Goal: Information Seeking & Learning: Learn about a topic

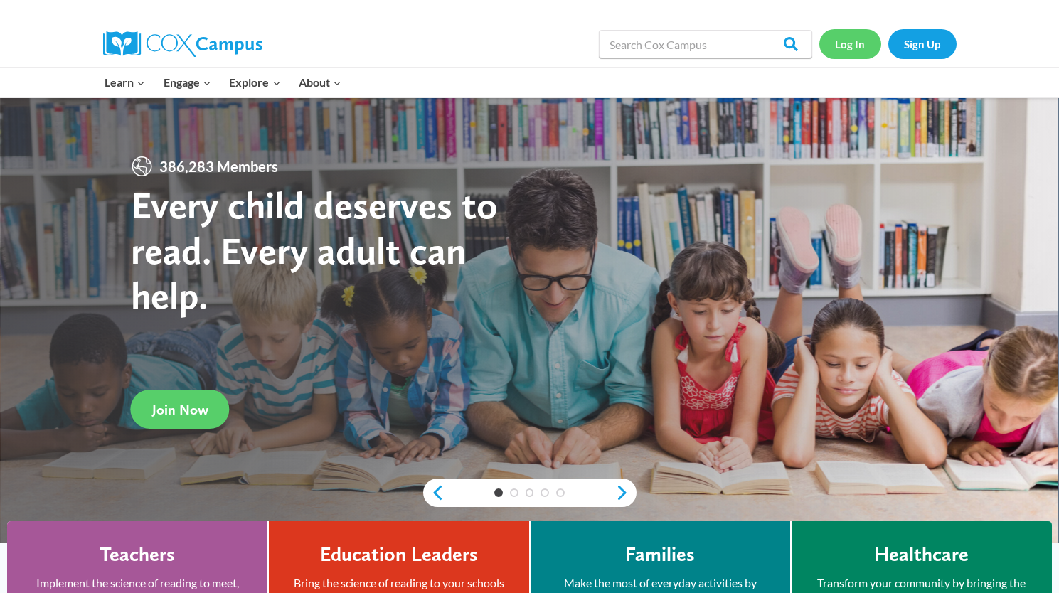
click at [837, 49] on link "Log In" at bounding box center [851, 43] width 62 height 29
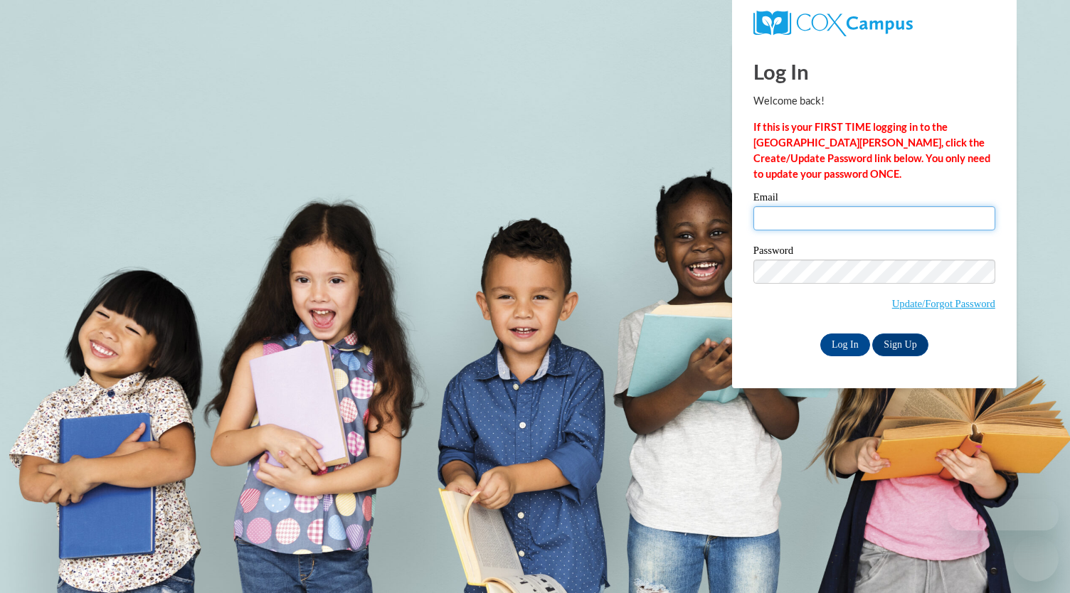
click at [783, 221] on input "Email" at bounding box center [874, 218] width 242 height 24
type input "poonam@bakshani.com"
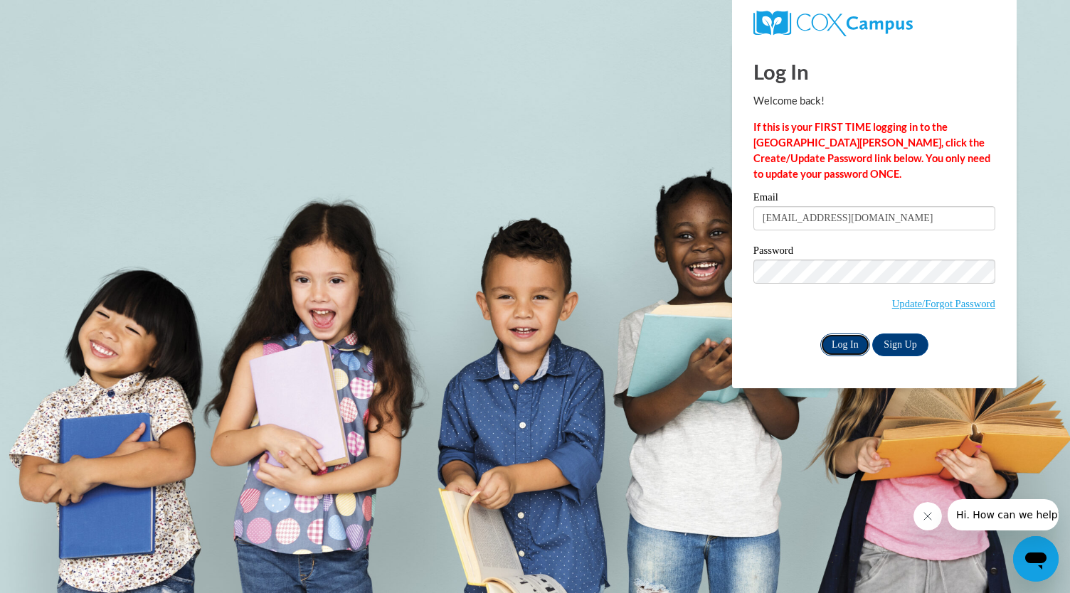
click at [830, 352] on input "Log In" at bounding box center [845, 345] width 50 height 23
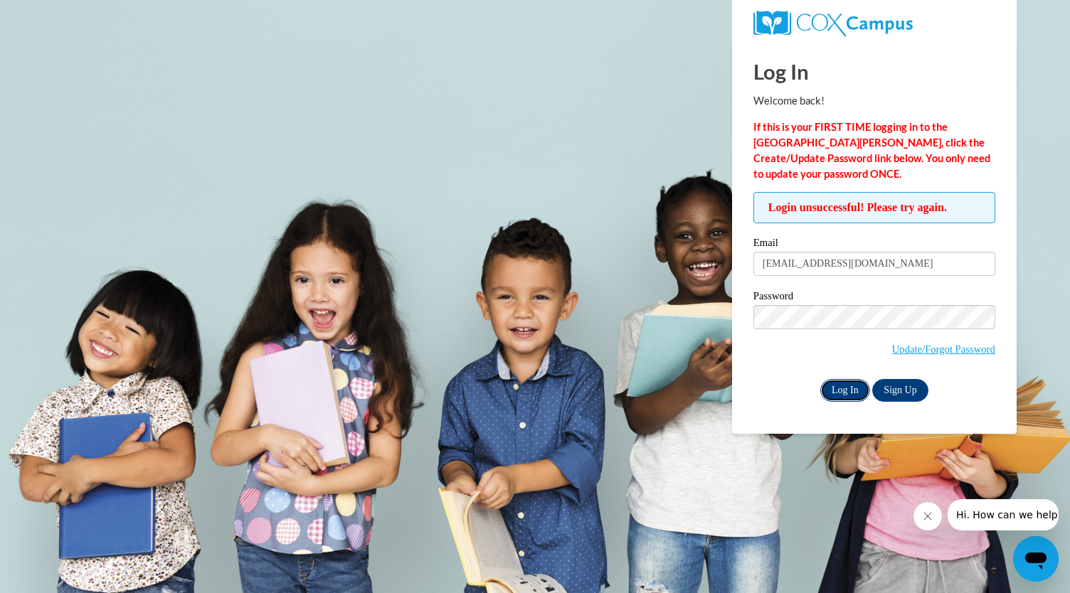
click at [857, 395] on input "Log In" at bounding box center [845, 390] width 50 height 23
drag, startPoint x: 868, startPoint y: 261, endPoint x: 711, endPoint y: 284, distance: 158.2
click at [711, 284] on body "Log In Welcome back! If this is your FIRST TIME logging in to the [GEOGRAPHIC_D…" at bounding box center [535, 296] width 1070 height 593
click at [806, 347] on span "Update/Forgot Password" at bounding box center [874, 334] width 242 height 59
click at [891, 391] on link "Sign Up" at bounding box center [899, 390] width 55 height 23
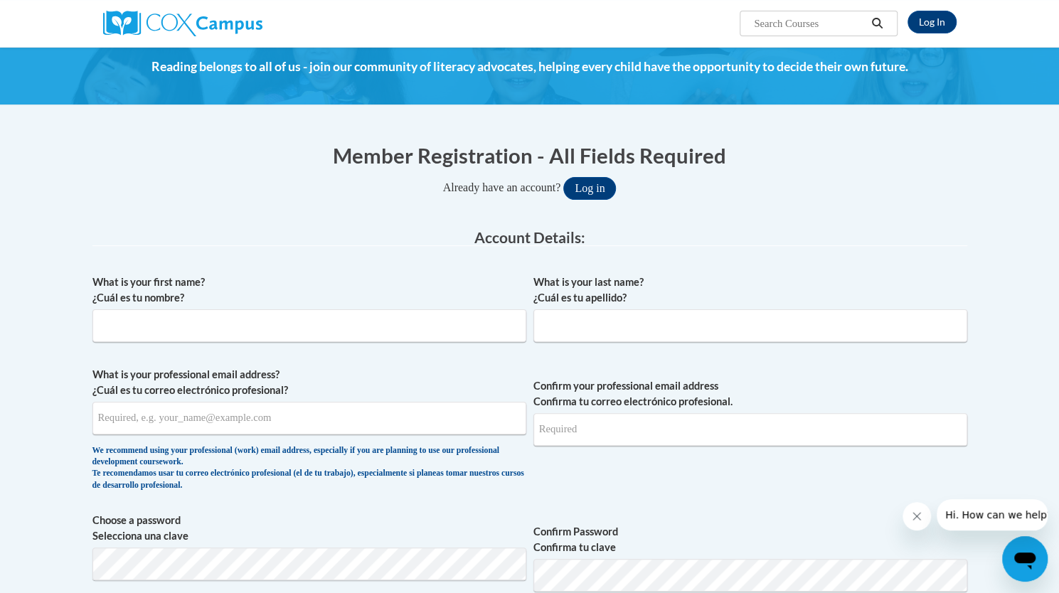
scroll to position [55, 0]
click at [280, 329] on input "What is your first name? ¿Cuál es tu nombre?" at bounding box center [309, 325] width 434 height 33
type input "Poonam"
type input "Bakshani"
type input "[EMAIL_ADDRESS][DOMAIN_NAME]"
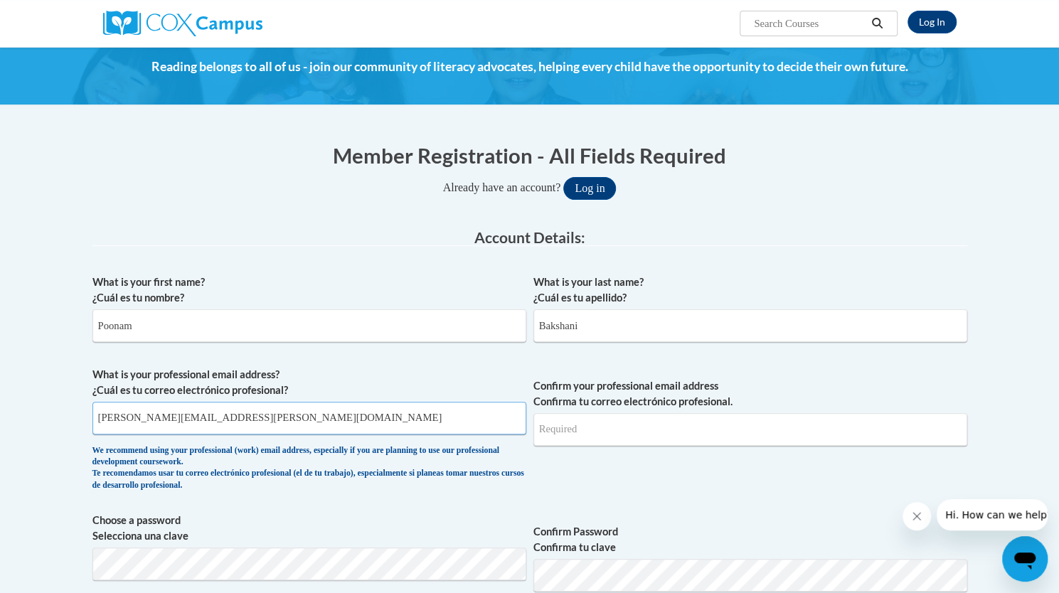
type input "[EMAIL_ADDRESS][DOMAIN_NAME]"
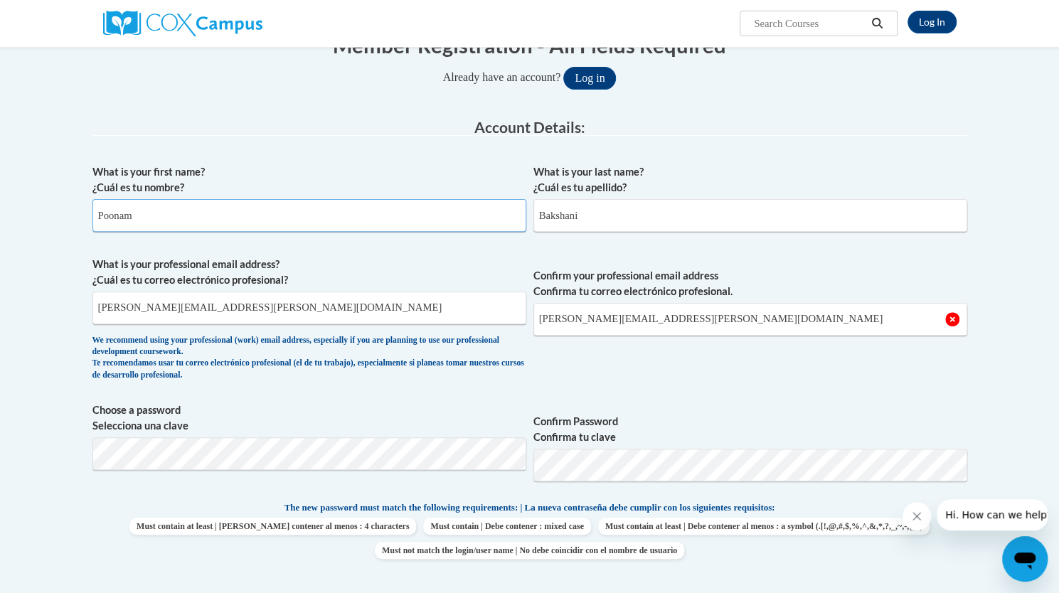
scroll to position [171, 0]
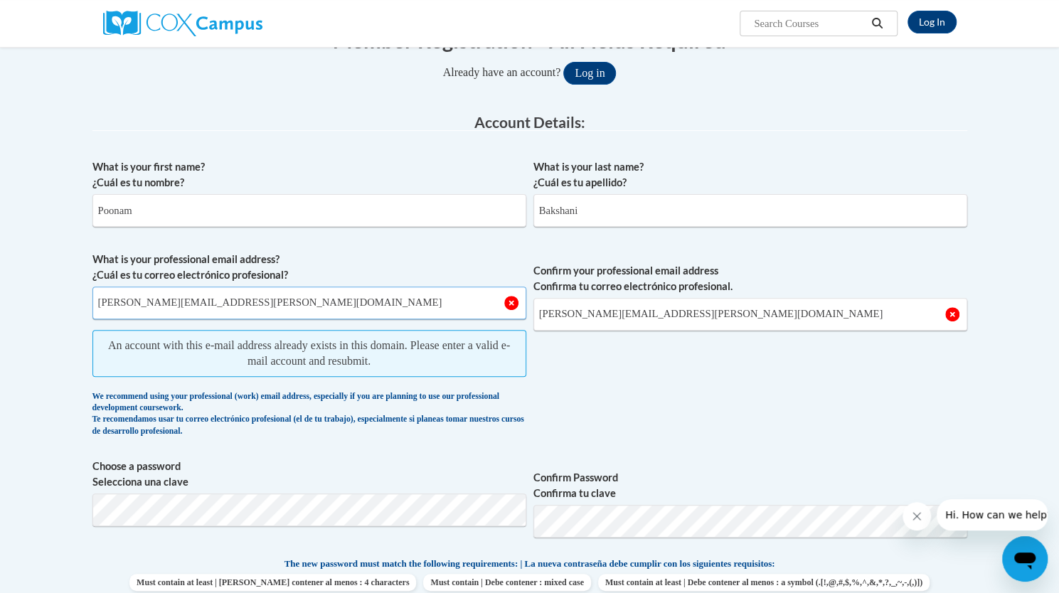
click at [143, 305] on input "poonam@bakshani.com" at bounding box center [309, 303] width 434 height 33
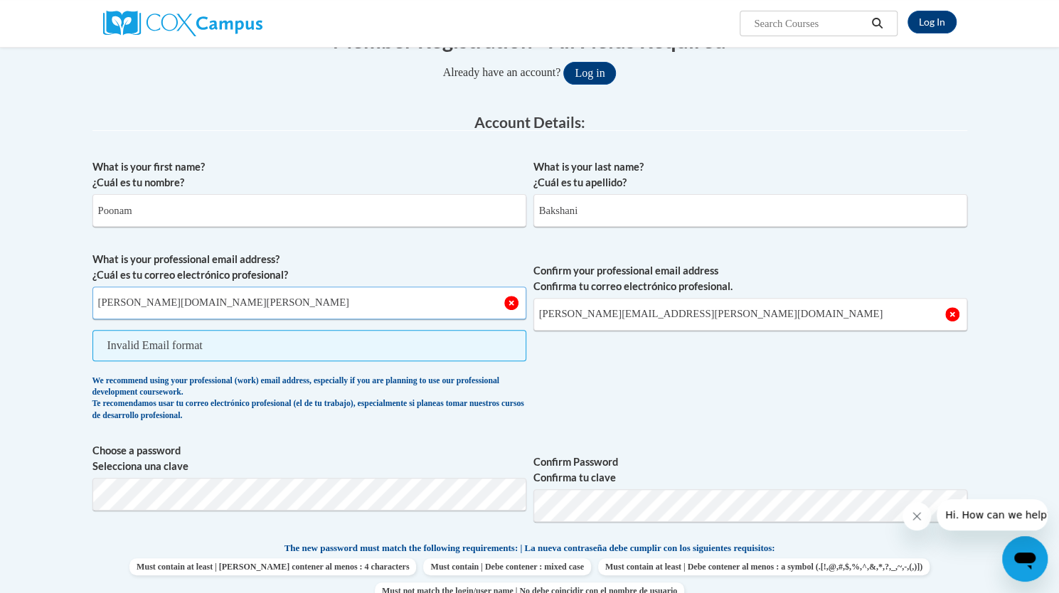
click at [205, 305] on input "poonam.bakshani.com" at bounding box center [309, 303] width 434 height 33
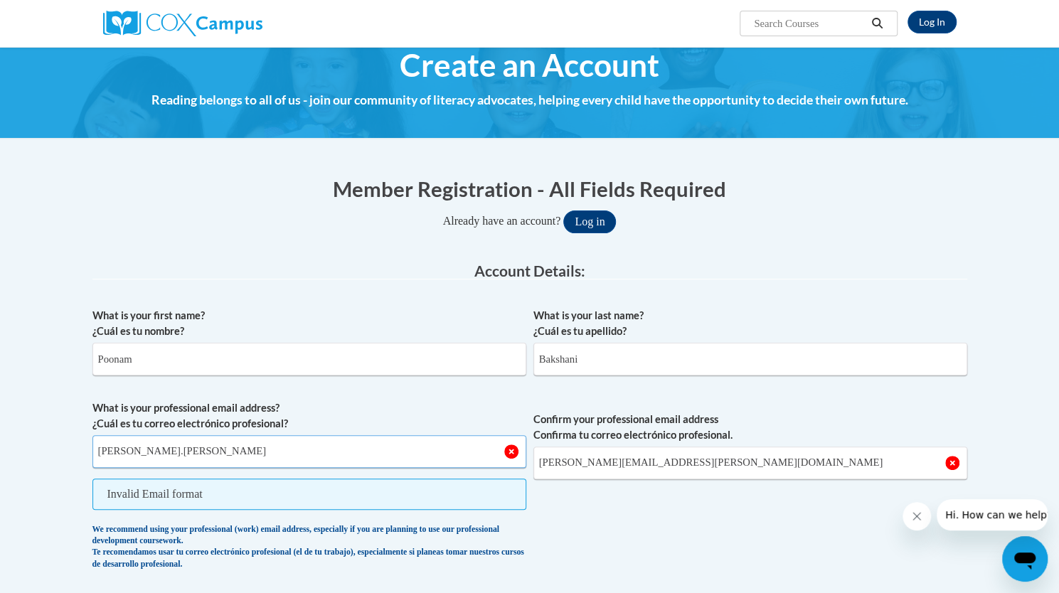
scroll to position [20, 0]
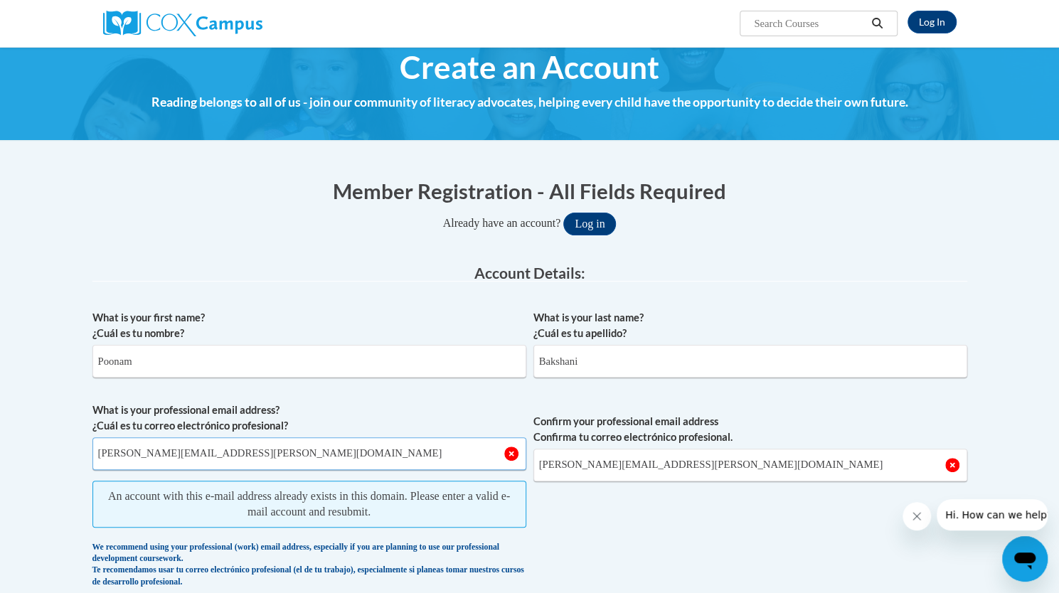
type input "poonam.bakshani@epsteinatlanta.org"
click at [361, 361] on input "Poonam" at bounding box center [309, 361] width 434 height 33
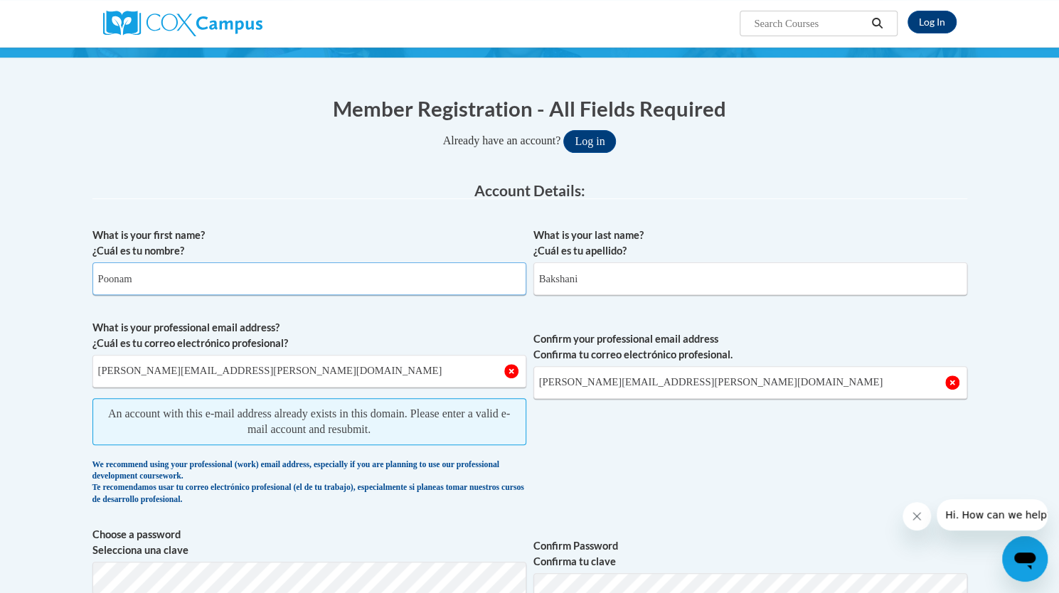
scroll to position [110, 0]
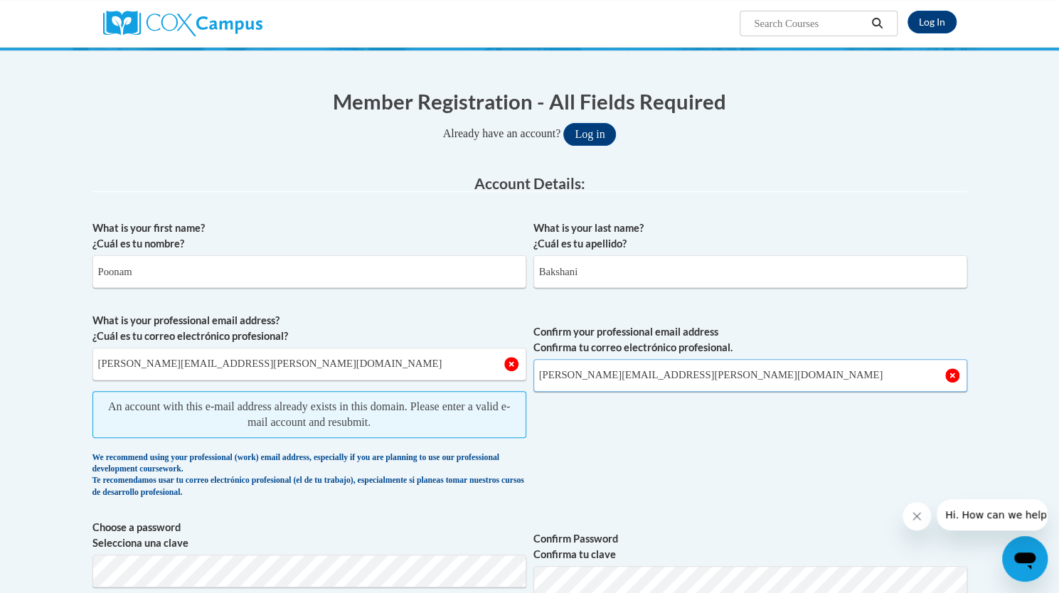
click at [619, 388] on input "poonam@bakshani.com" at bounding box center [751, 375] width 434 height 33
drag, startPoint x: 667, startPoint y: 374, endPoint x: 519, endPoint y: 385, distance: 148.4
click at [519, 385] on span "What is your professional email address? ¿Cuál es tu correo electrónico profesi…" at bounding box center [529, 409] width 875 height 193
type input "poonam.bakshani@epsteinatlanta.org"
click at [632, 469] on span "Confirm your professional email address Confirma tu correo electrónico profesio…" at bounding box center [751, 409] width 434 height 193
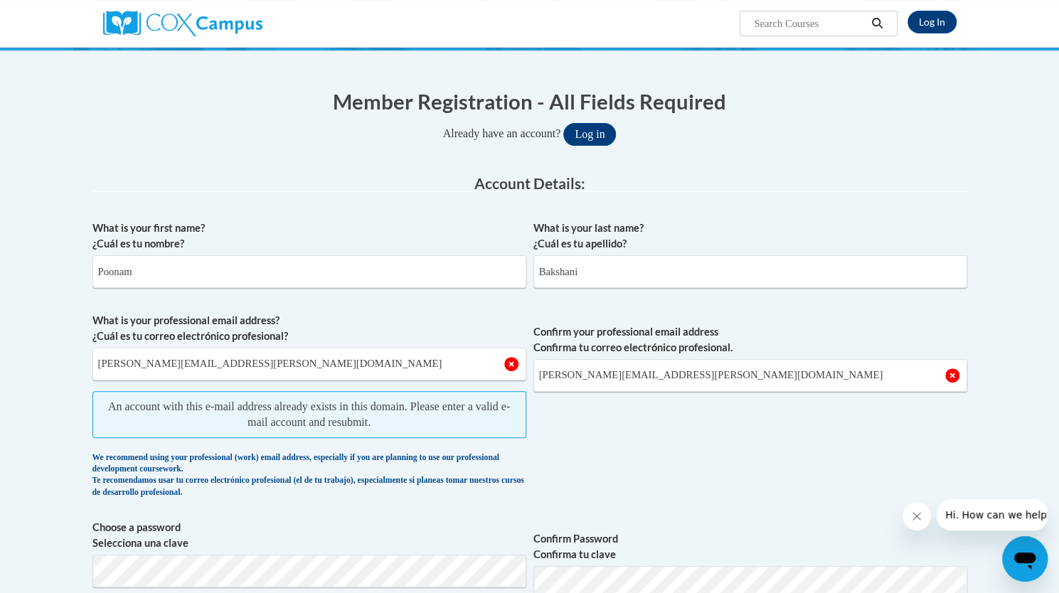
click at [408, 432] on span "An account with this e-mail address already exists in this domain. Please enter…" at bounding box center [309, 414] width 434 height 47
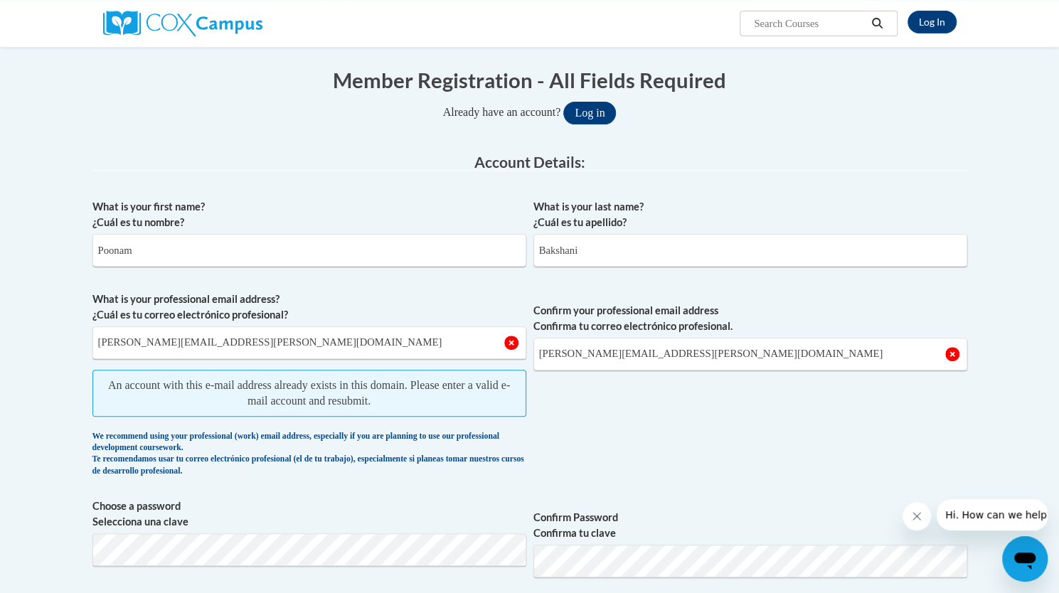
scroll to position [137, 0]
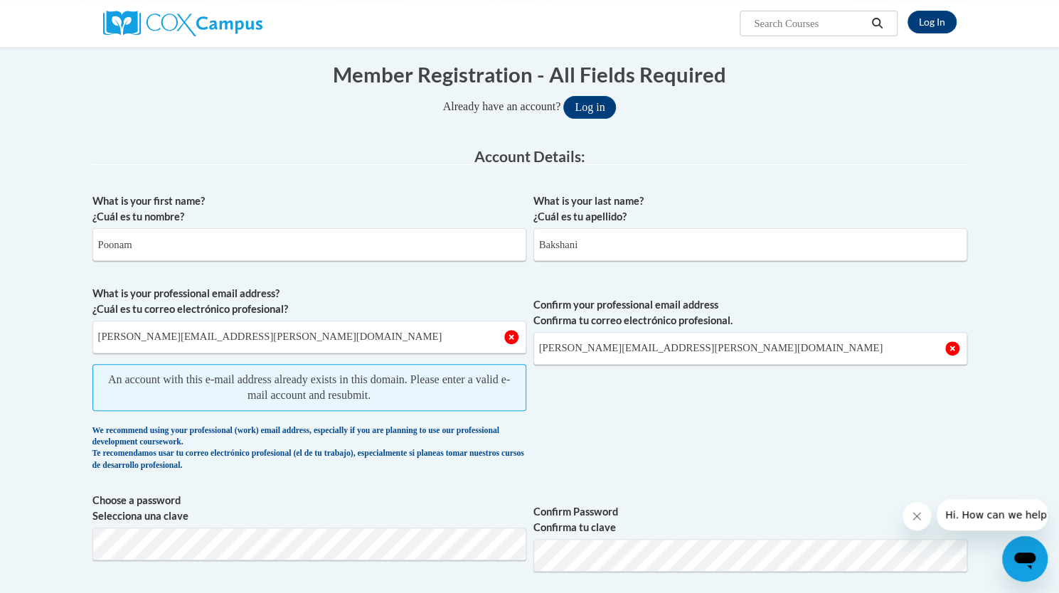
click at [365, 381] on span "An account with this e-mail address already exists in this domain. Please enter…" at bounding box center [309, 387] width 434 height 47
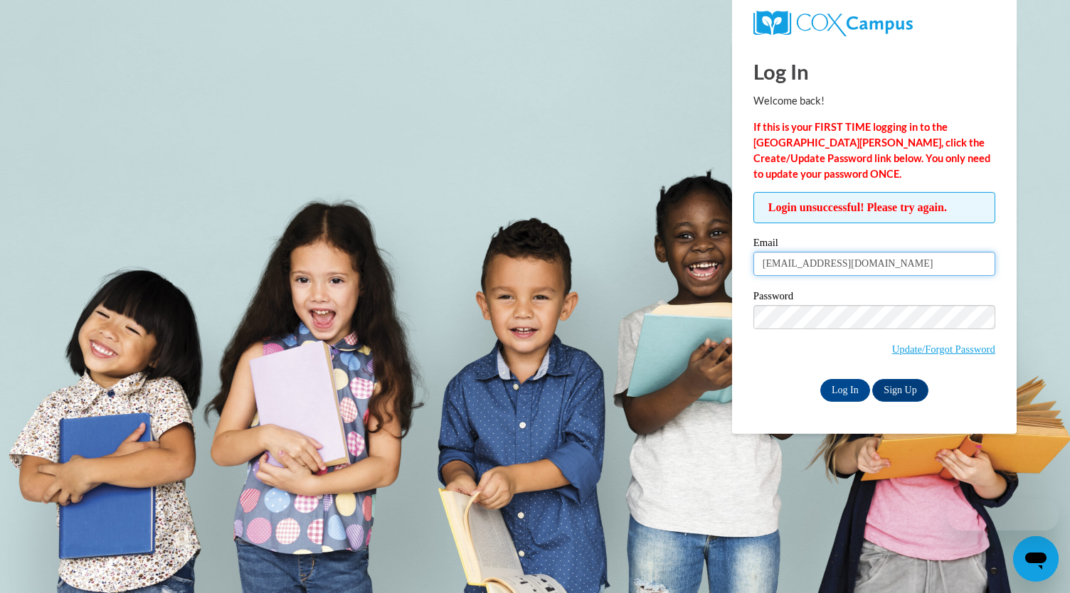
click at [846, 267] on input "[EMAIL_ADDRESS][DOMAIN_NAME]" at bounding box center [874, 264] width 242 height 24
type input "[EMAIL_ADDRESS][DOMAIN_NAME]"
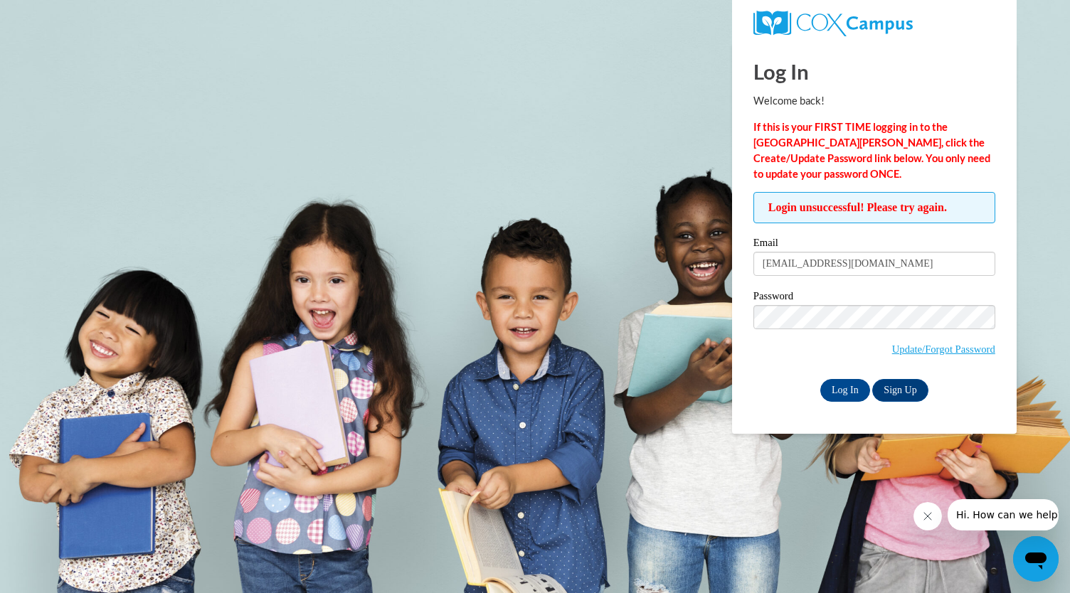
click at [757, 401] on div "Log In Welcome back! If this is your FIRST TIME logging in to the NEW Cox Campu…" at bounding box center [874, 238] width 306 height 391
click at [929, 348] on link "Update/Forgot Password" at bounding box center [943, 349] width 103 height 11
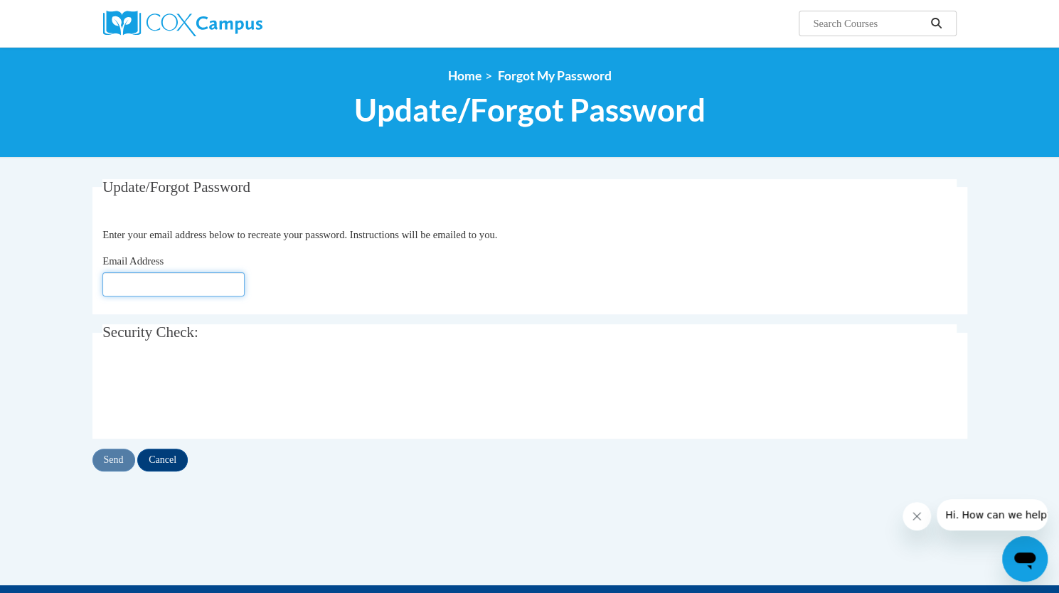
click at [191, 288] on input "Email Address" at bounding box center [173, 284] width 142 height 24
type input "poonam.bakshani@epsteinatlanta.org"
click at [117, 455] on input "Send" at bounding box center [113, 460] width 43 height 23
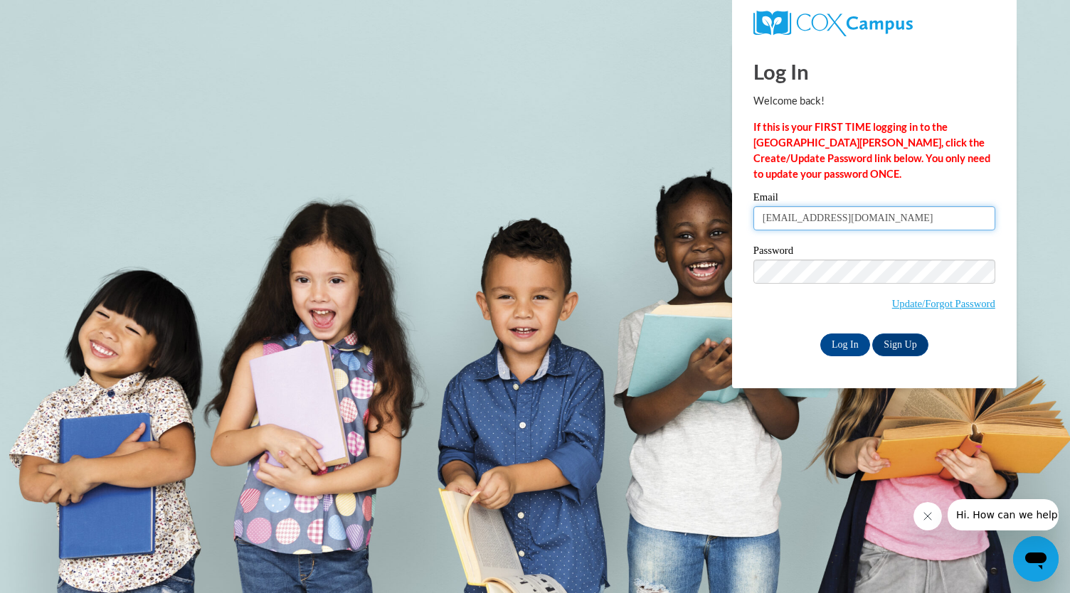
type input "[EMAIL_ADDRESS][DOMAIN_NAME]"
click at [852, 341] on input "Log In" at bounding box center [845, 345] width 50 height 23
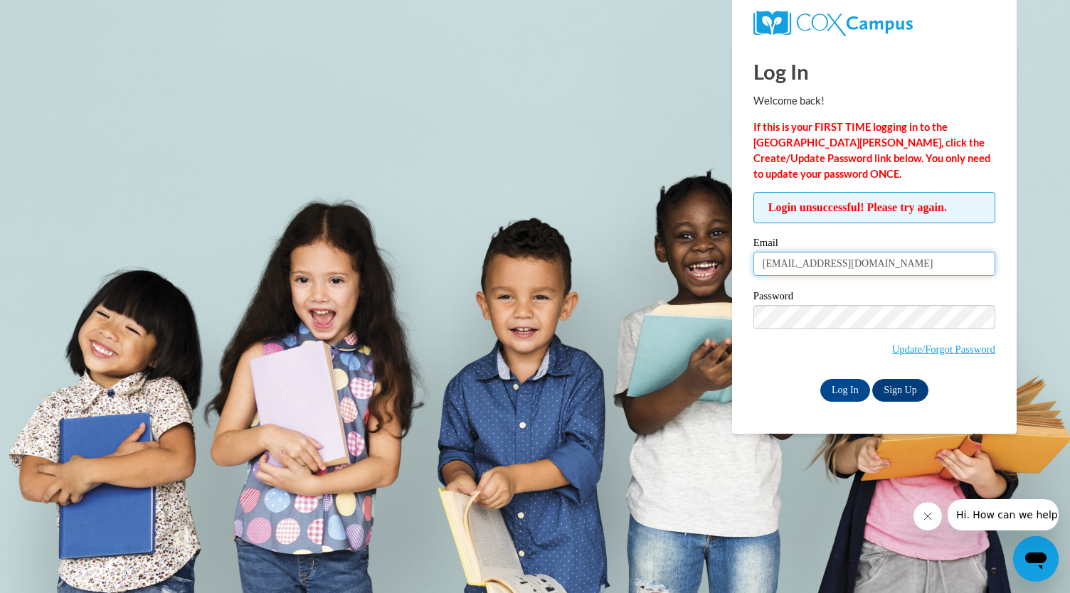
drag, startPoint x: 874, startPoint y: 263, endPoint x: 729, endPoint y: 265, distance: 145.2
click at [729, 265] on body "Log In Welcome back! If this is your FIRST TIME logging in to the [GEOGRAPHIC_D…" at bounding box center [535, 296] width 1070 height 593
type input "0"
type input "[EMAIL_ADDRESS][DOMAIN_NAME]"
click at [795, 365] on div "Password Update/Forgot Password" at bounding box center [874, 333] width 242 height 84
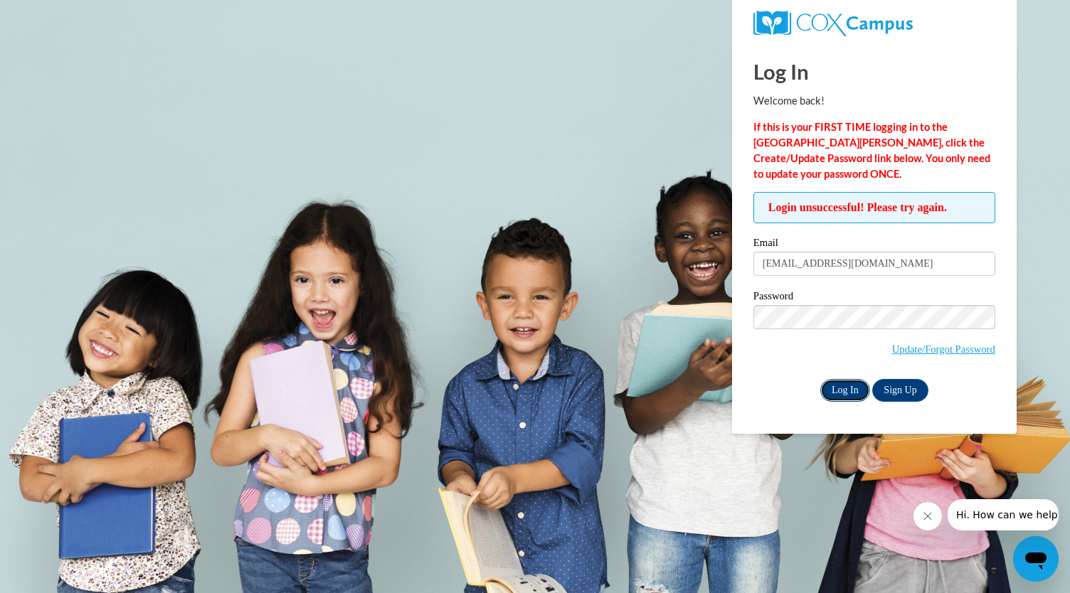
click at [835, 395] on input "Log In" at bounding box center [845, 390] width 50 height 23
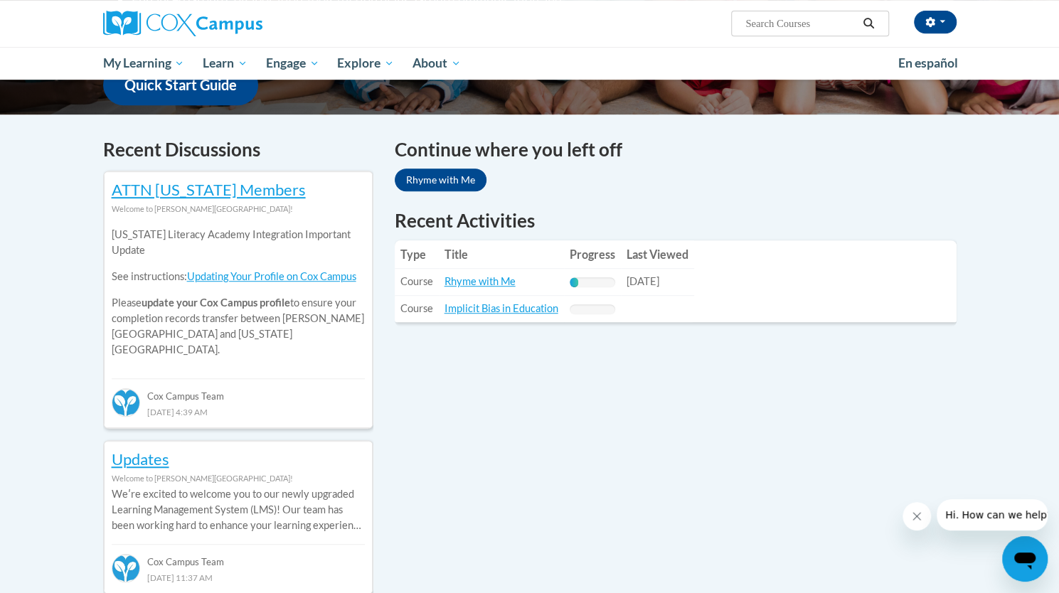
scroll to position [399, 0]
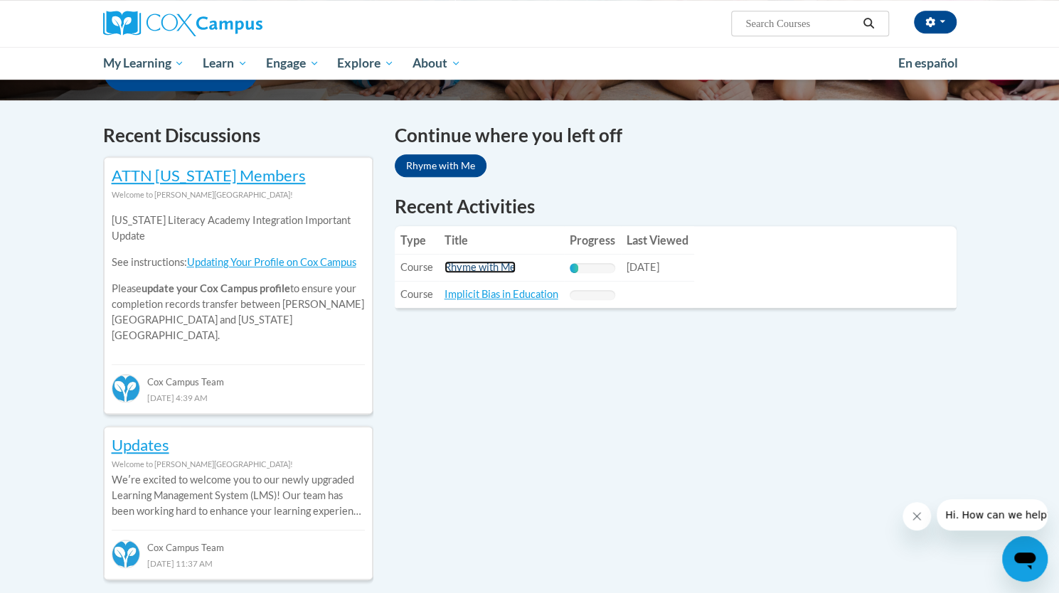
click at [495, 264] on link "Rhyme with Me" at bounding box center [480, 267] width 71 height 12
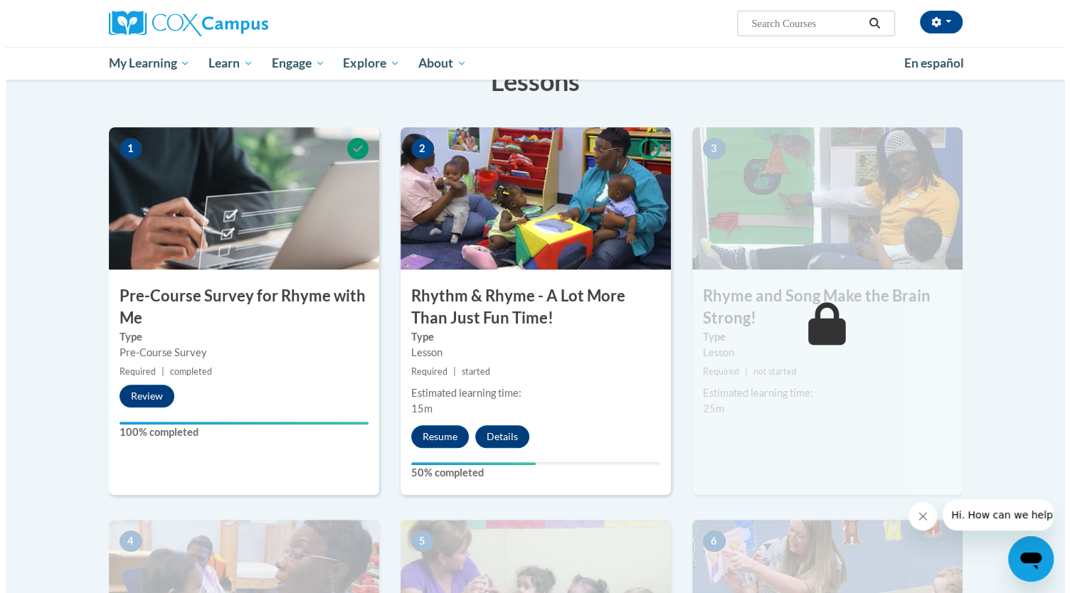
scroll to position [245, 0]
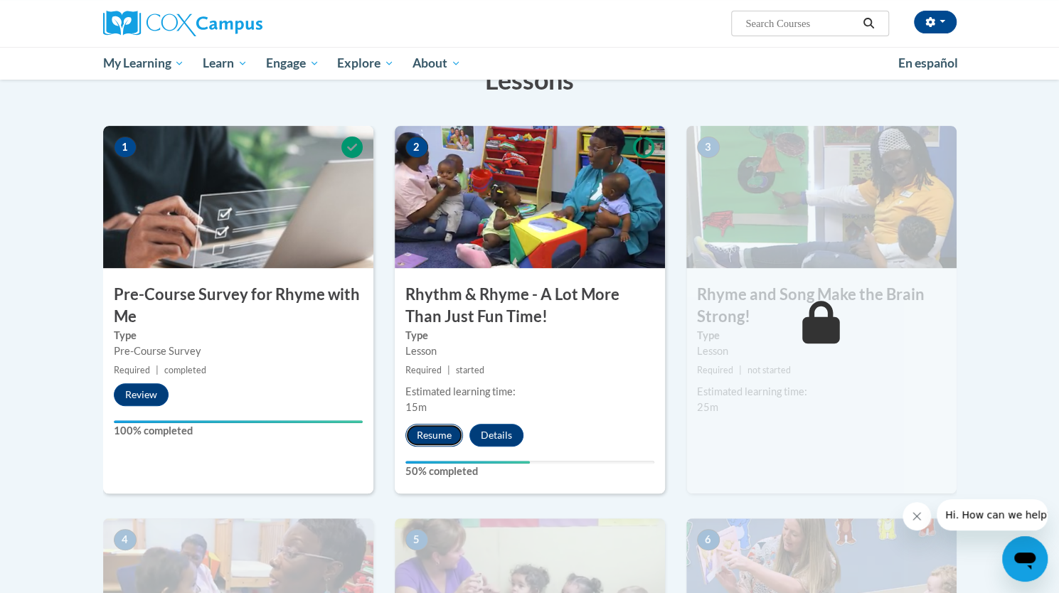
click at [445, 436] on button "Resume" at bounding box center [435, 435] width 58 height 23
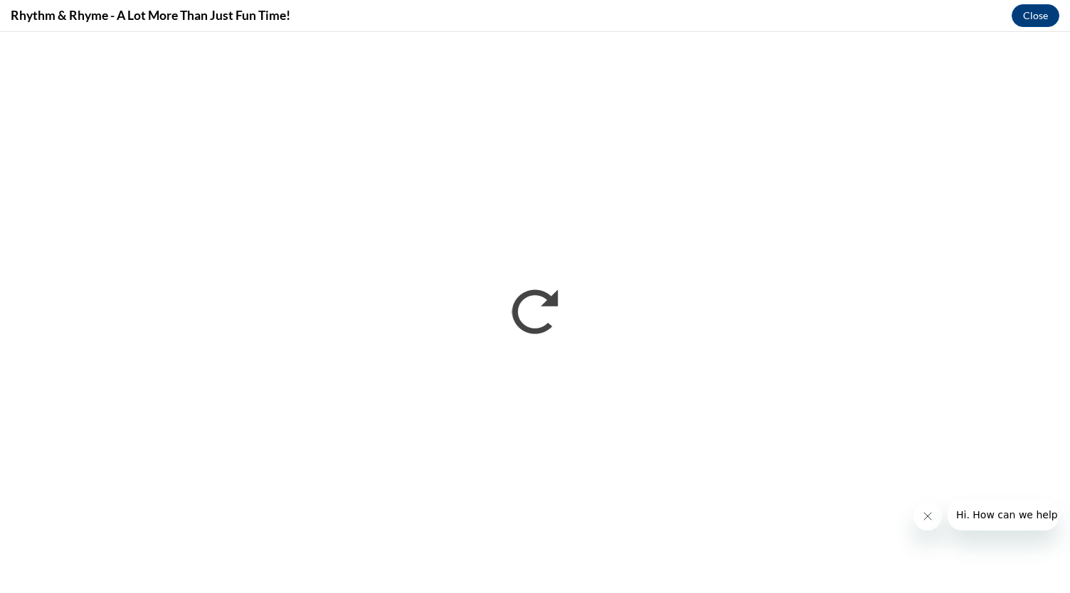
scroll to position [0, 0]
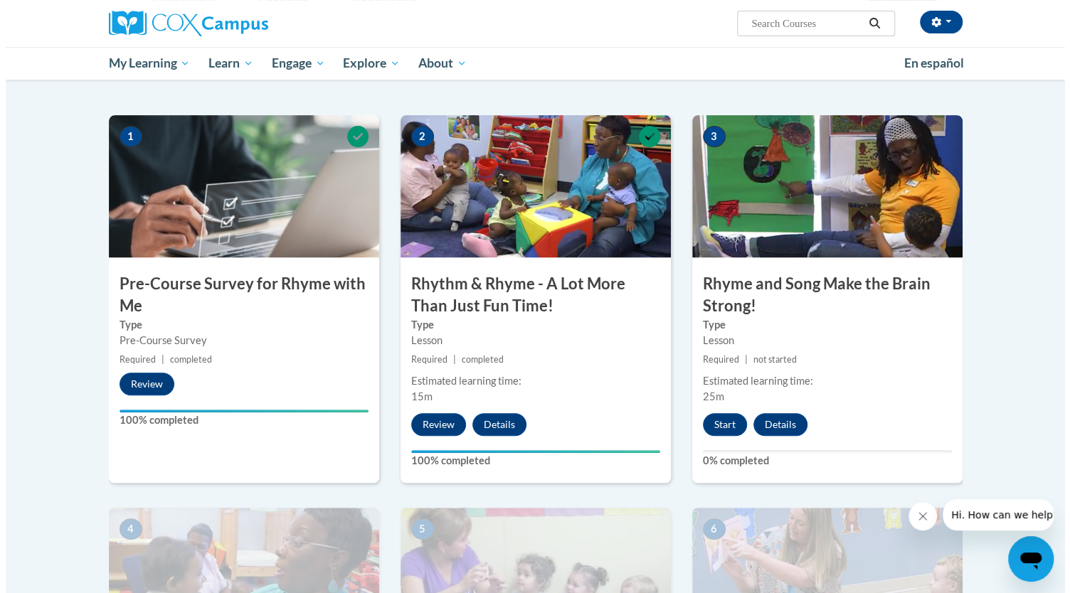
scroll to position [257, 0]
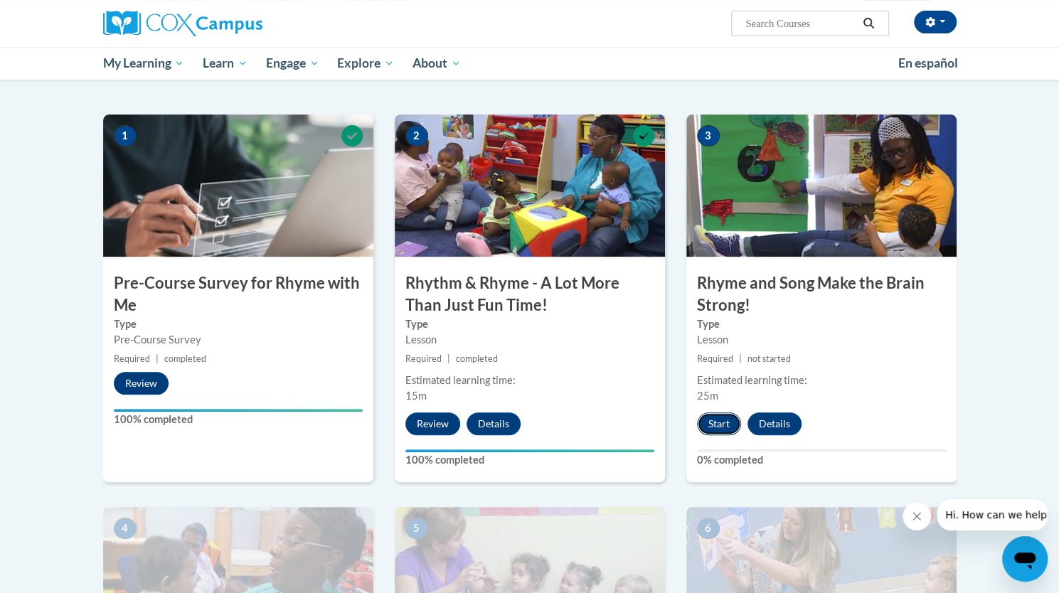
click at [702, 416] on button "Start" at bounding box center [719, 424] width 44 height 23
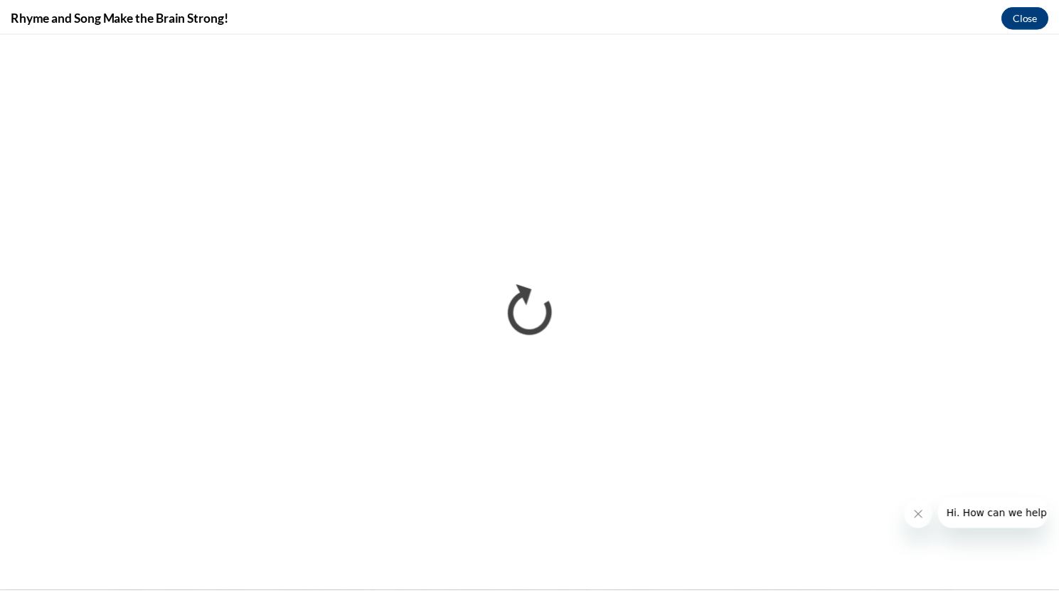
scroll to position [0, 0]
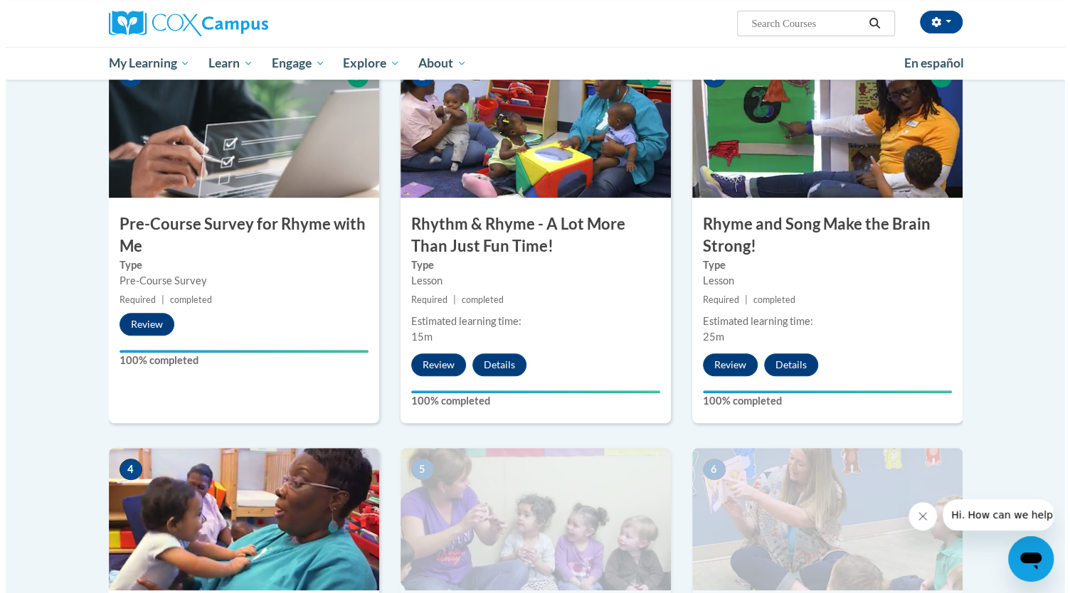
scroll to position [576, 0]
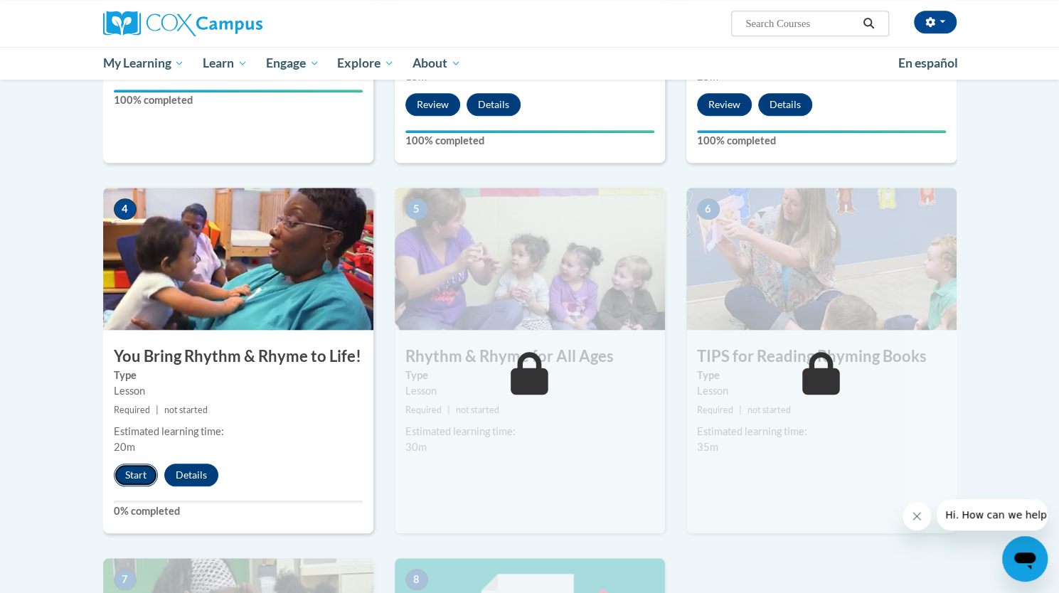
click at [132, 469] on button "Start" at bounding box center [136, 475] width 44 height 23
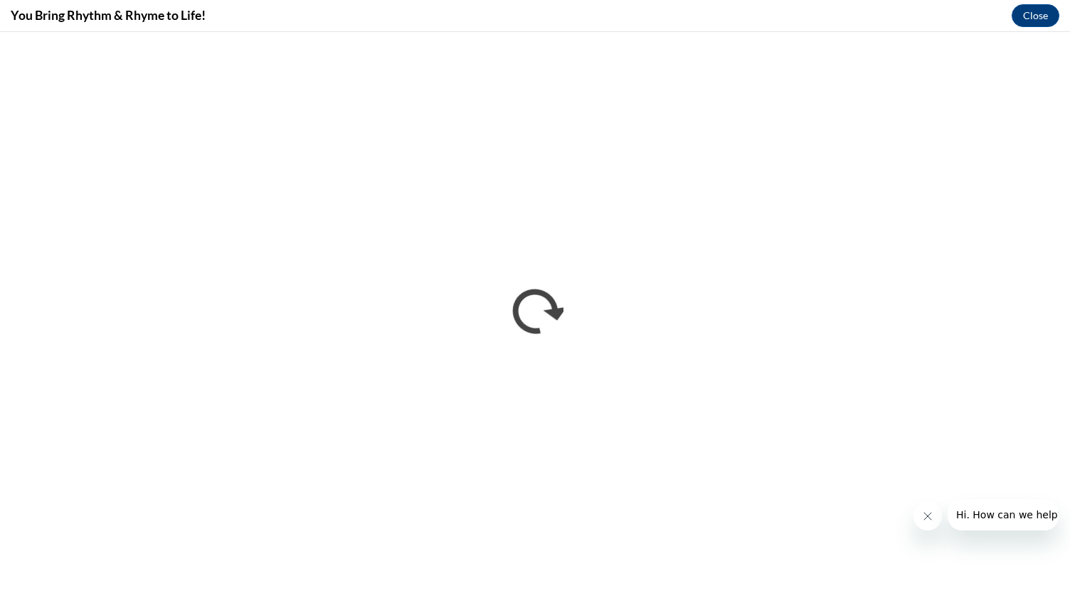
scroll to position [0, 0]
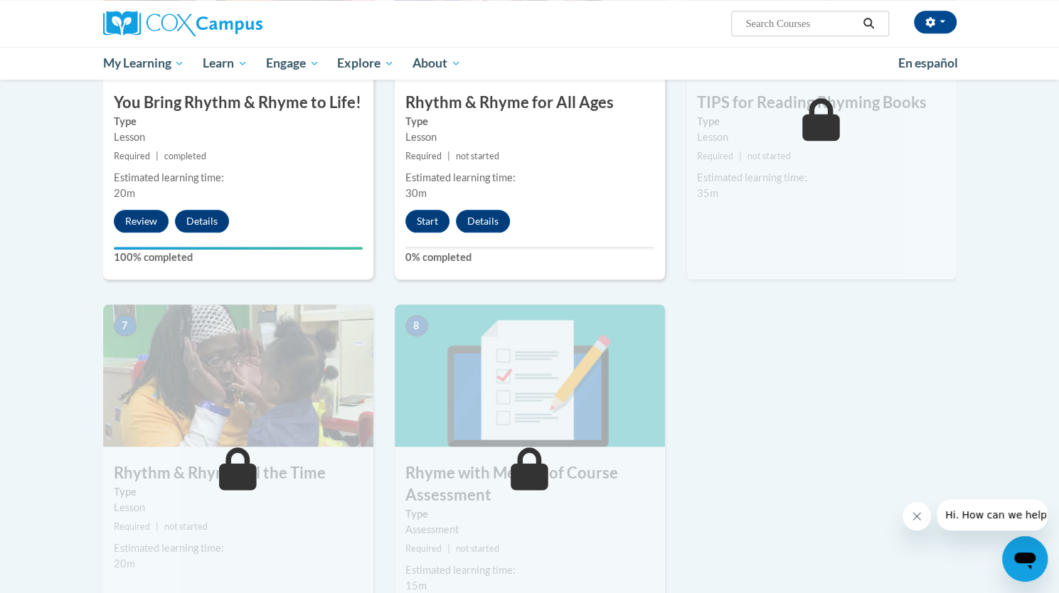
scroll to position [827, 0]
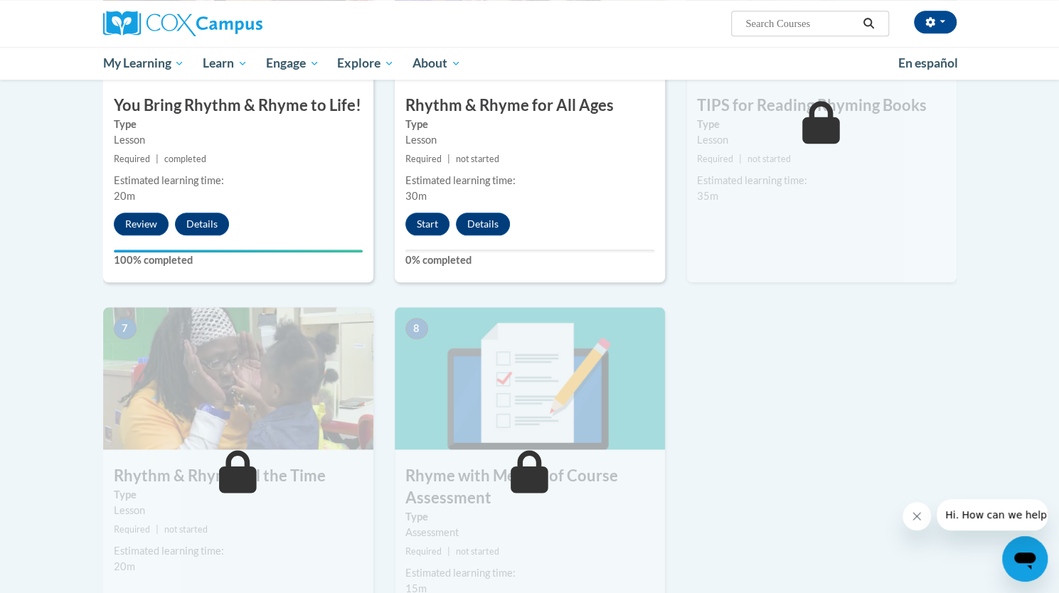
click at [837, 73] on ul "My Learning My Learning My Course Progress Certificates My Action Plans Group D…" at bounding box center [491, 63] width 795 height 33
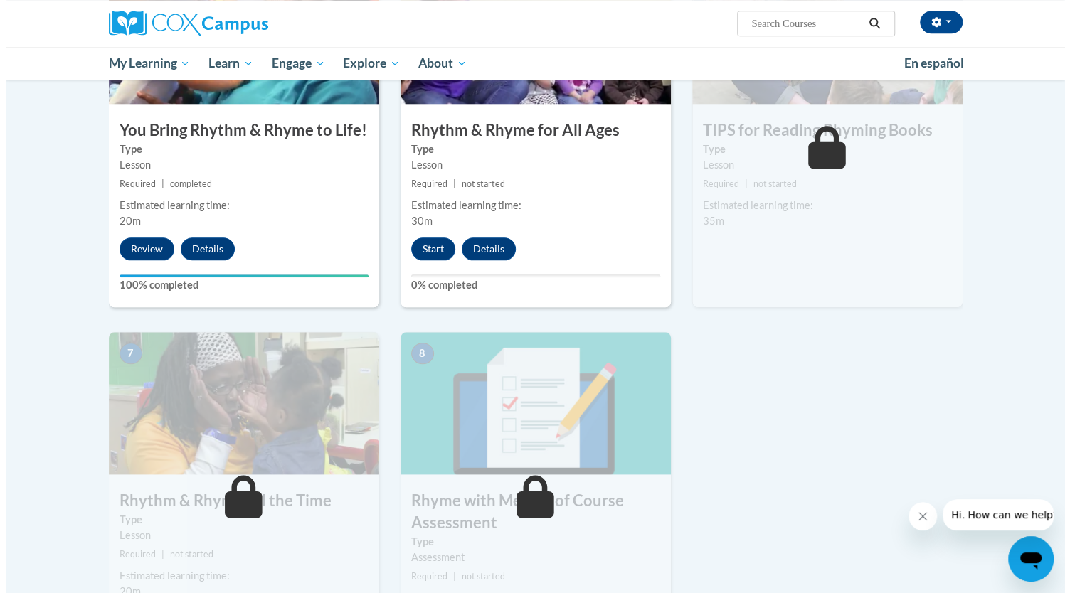
scroll to position [802, 0]
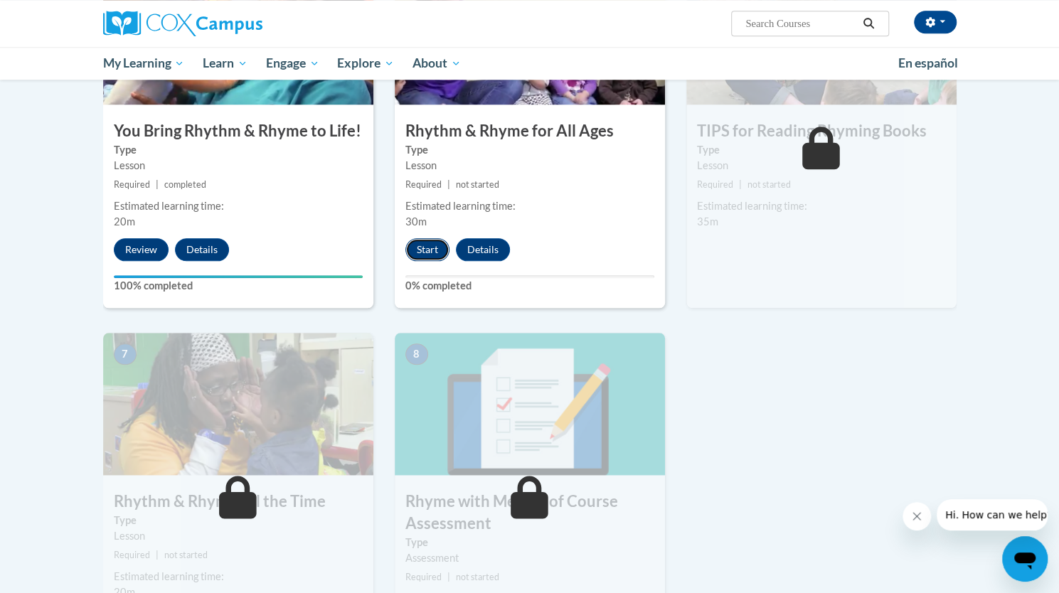
click at [421, 247] on button "Start" at bounding box center [428, 249] width 44 height 23
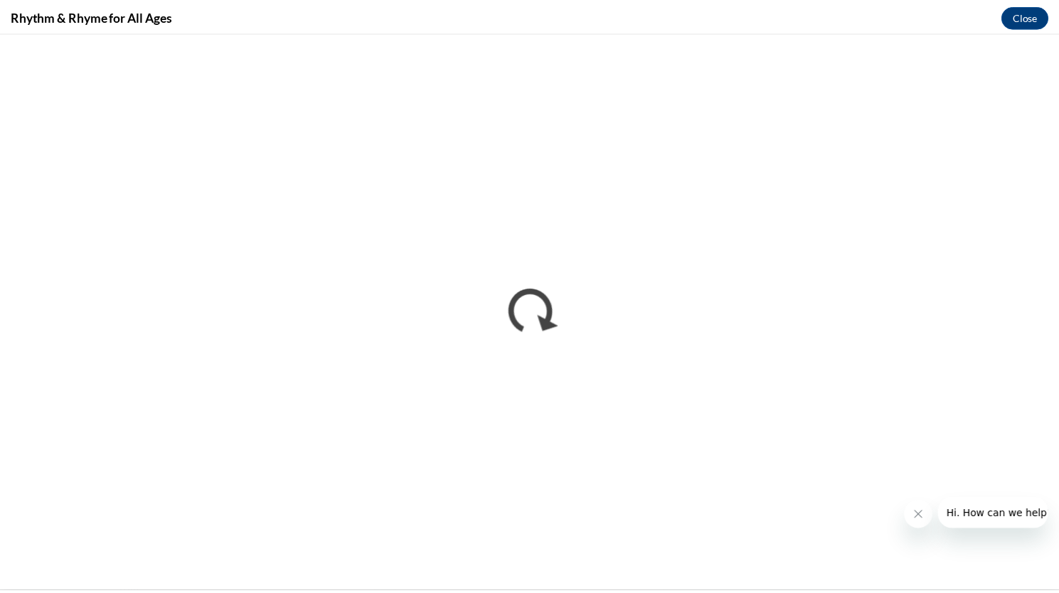
scroll to position [0, 0]
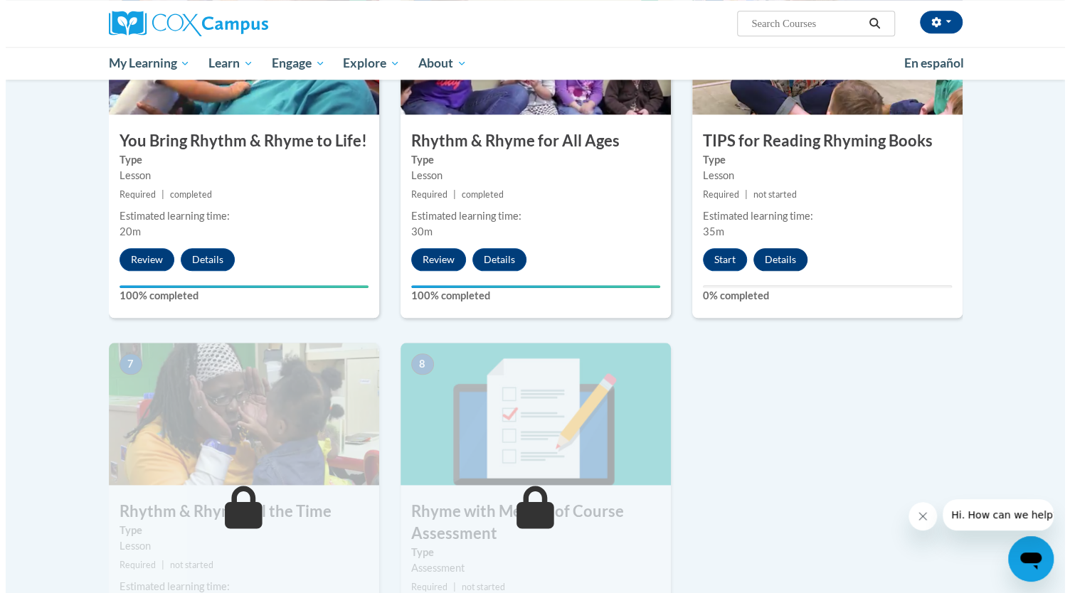
scroll to position [790, 0]
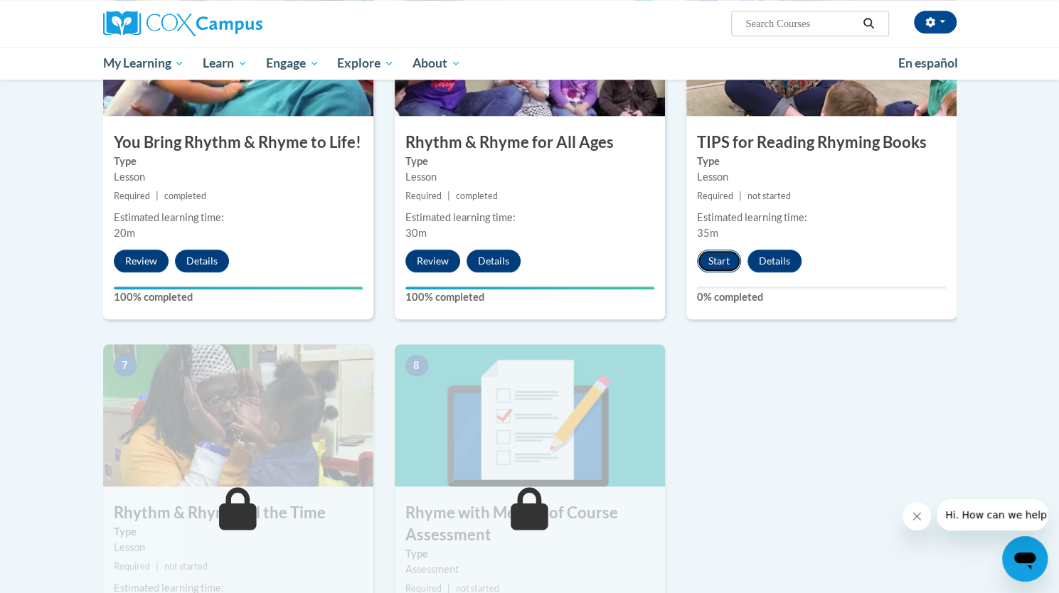
click at [718, 258] on button "Start" at bounding box center [719, 261] width 44 height 23
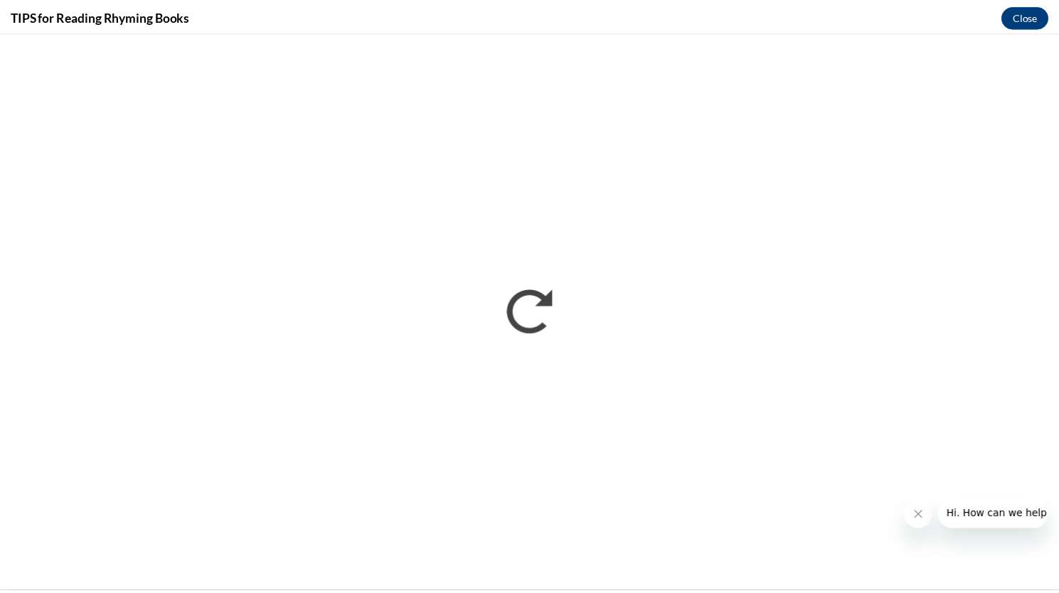
scroll to position [0, 0]
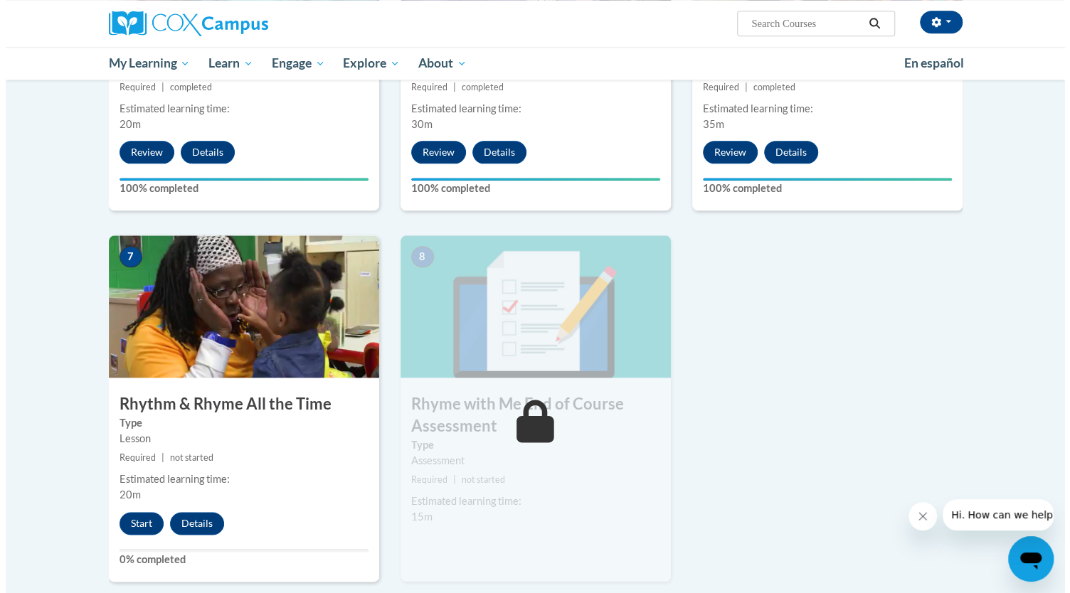
scroll to position [901, 0]
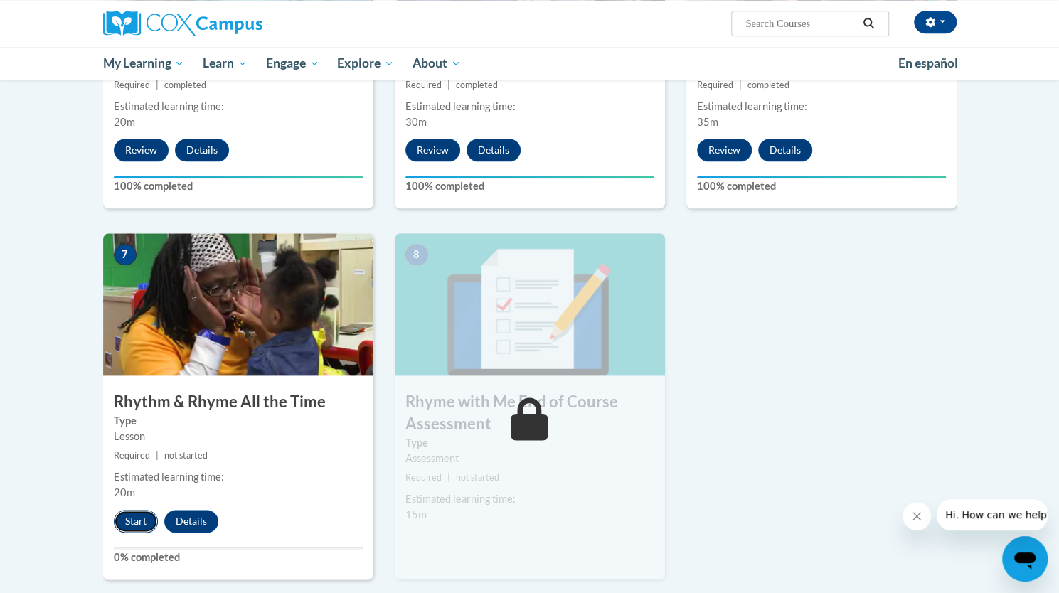
click at [134, 521] on button "Start" at bounding box center [136, 521] width 44 height 23
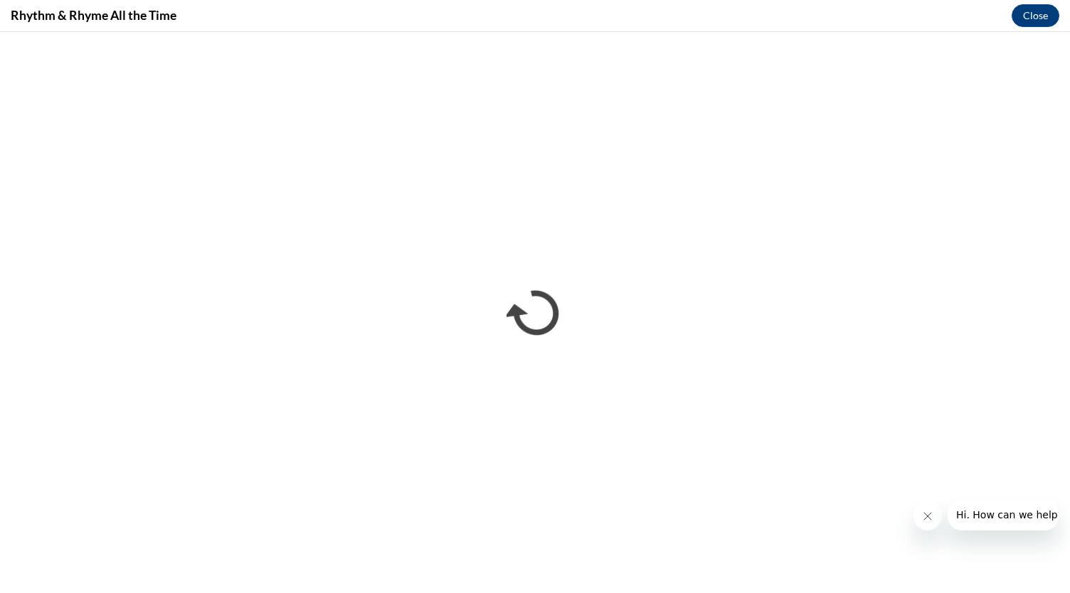
scroll to position [0, 0]
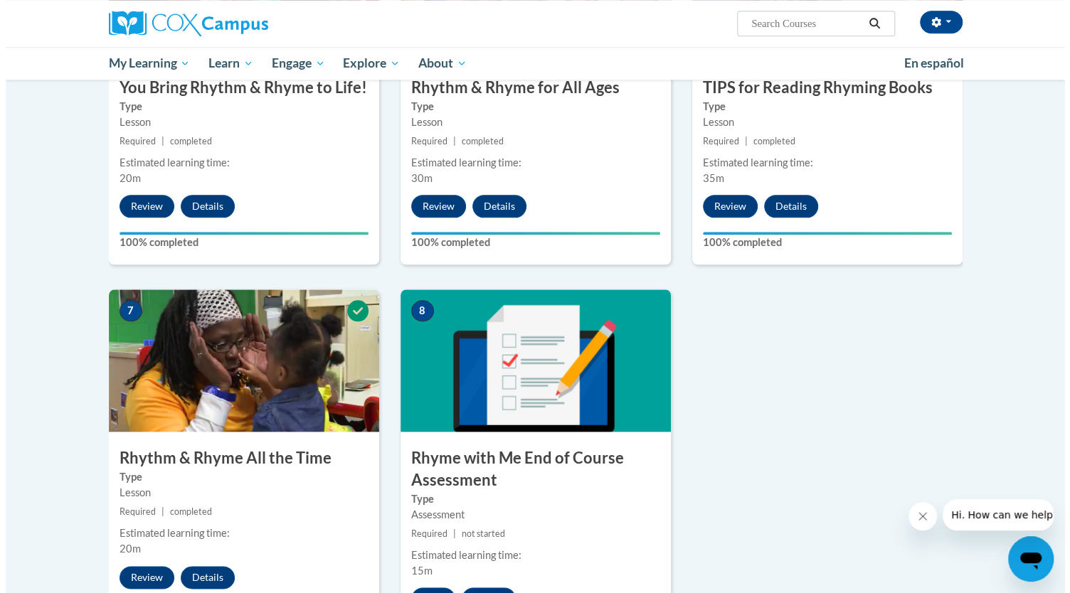
scroll to position [896, 0]
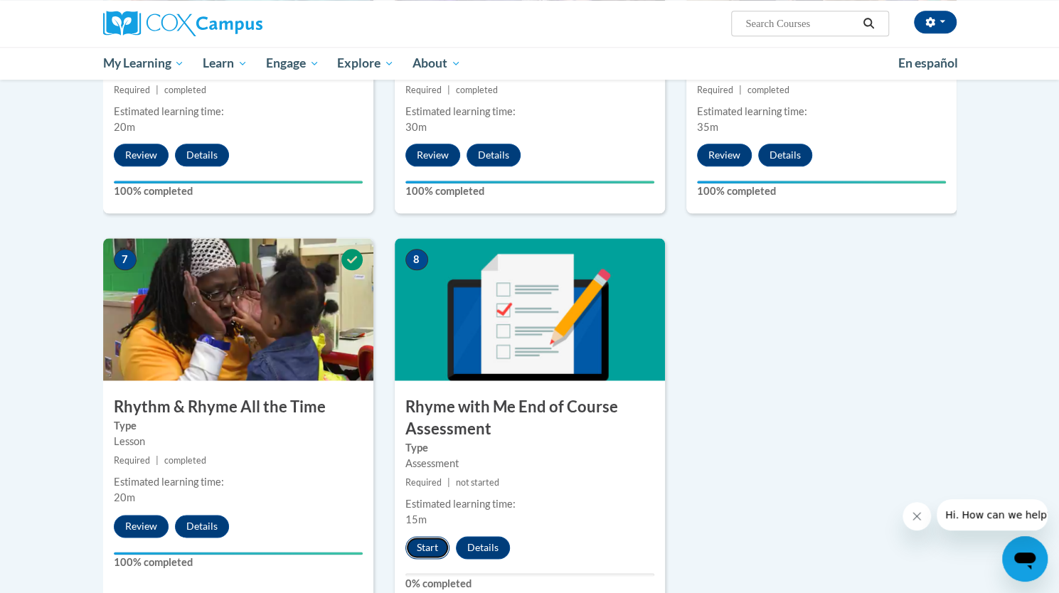
click at [432, 550] on button "Start" at bounding box center [428, 547] width 44 height 23
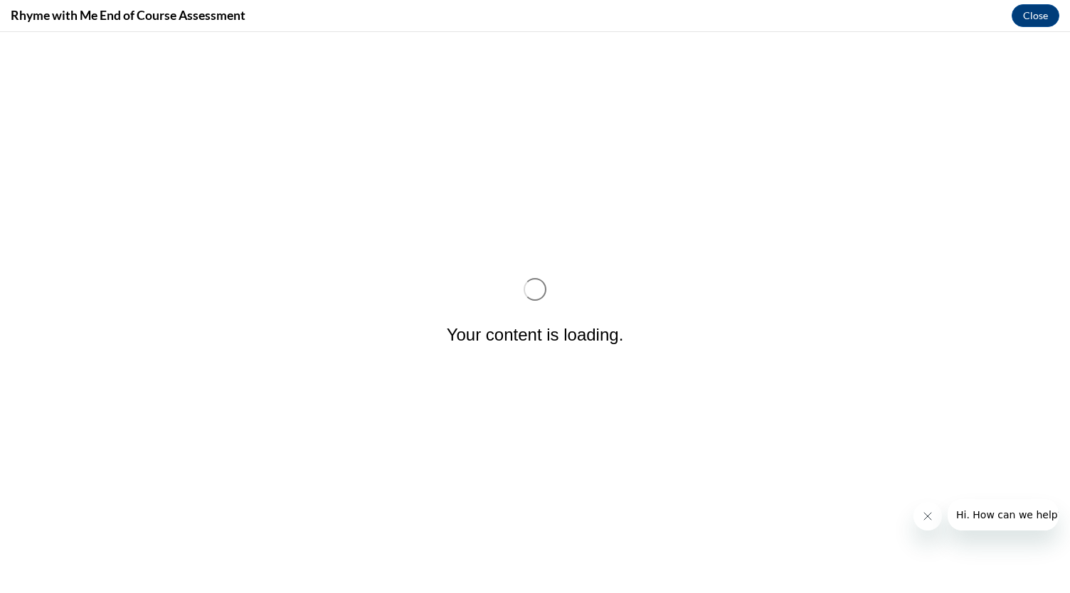
scroll to position [0, 0]
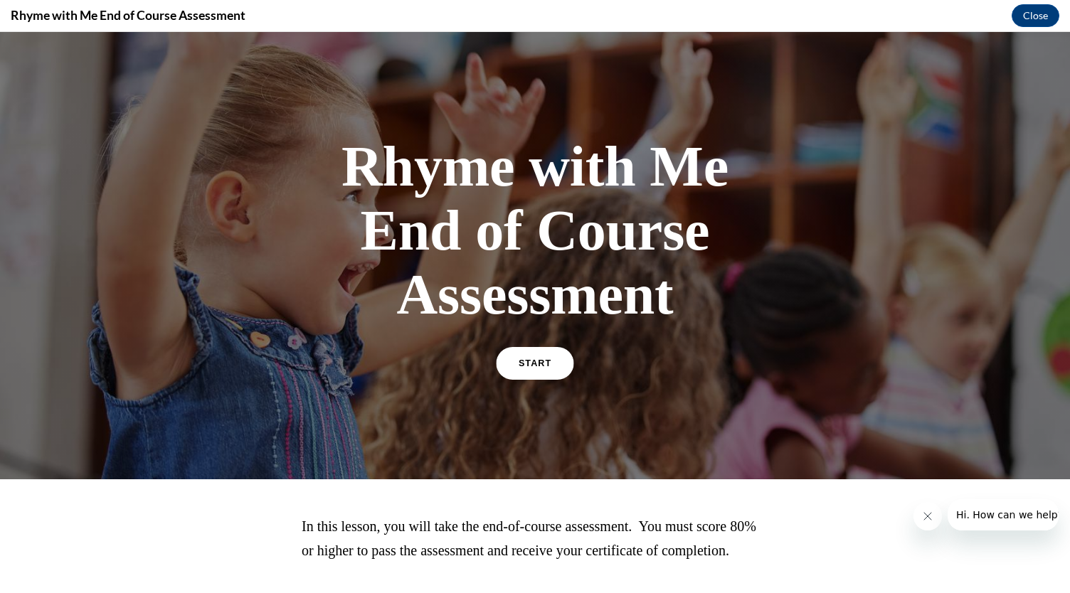
click at [542, 355] on link "START" at bounding box center [535, 363] width 78 height 33
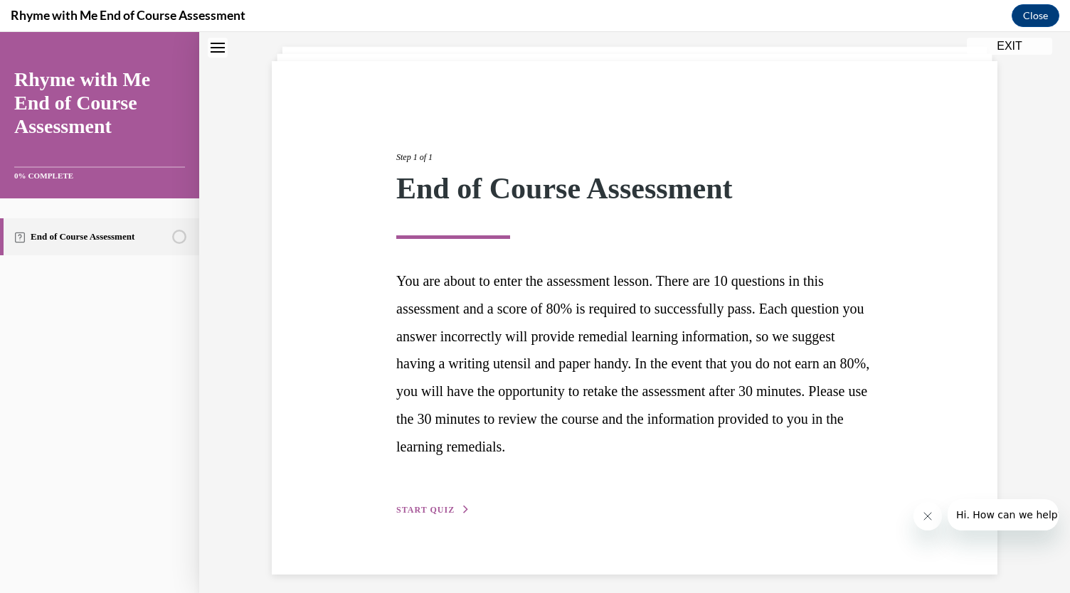
scroll to position [88, 0]
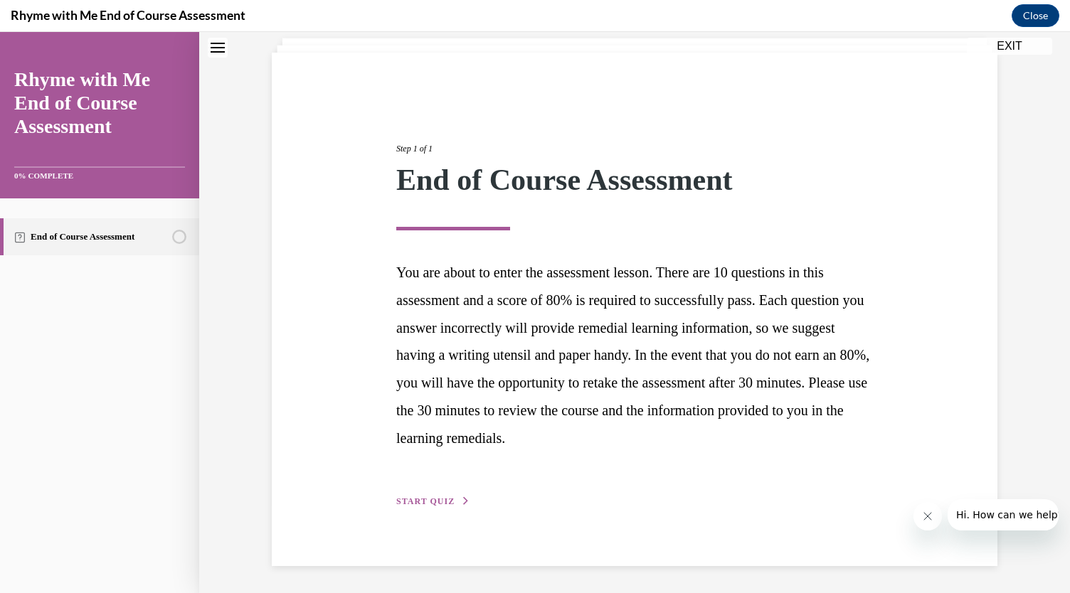
click at [417, 504] on span "START QUIZ" at bounding box center [425, 502] width 58 height 10
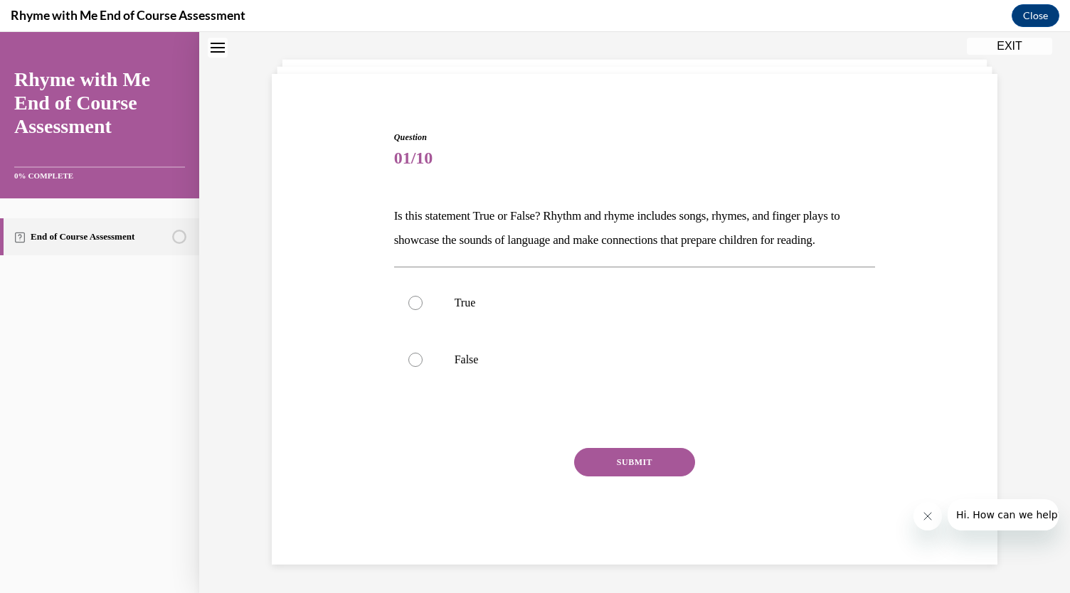
scroll to position [43, 0]
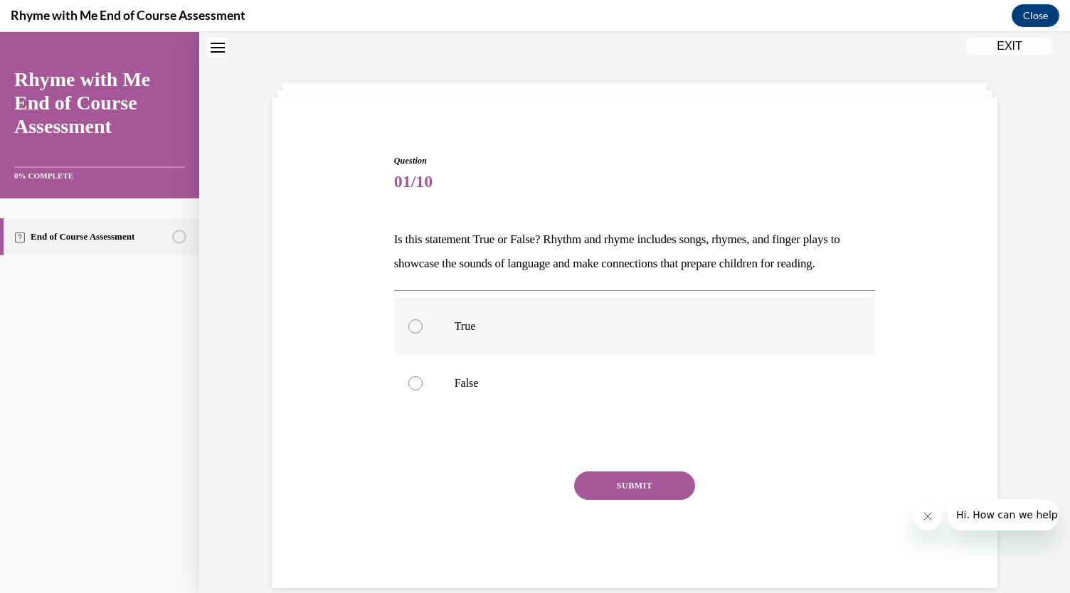
click at [478, 329] on p "True" at bounding box center [648, 326] width 386 height 14
click at [423, 329] on input "True" at bounding box center [415, 326] width 14 height 14
radio input "true"
click at [633, 493] on button "SUBMIT" at bounding box center [634, 486] width 121 height 28
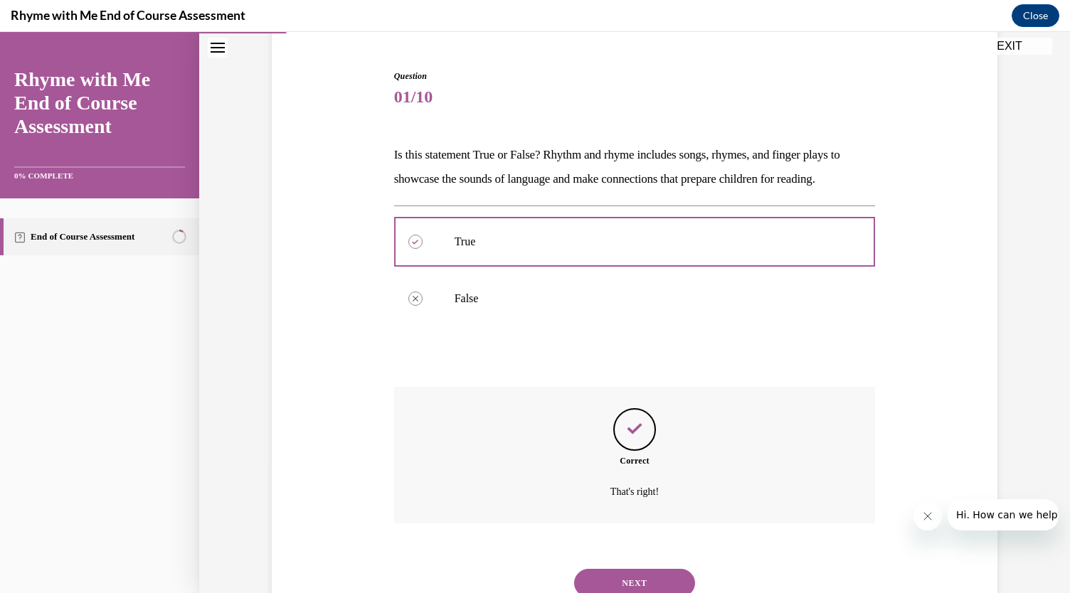
click at [645, 574] on button "NEXT" at bounding box center [634, 583] width 121 height 28
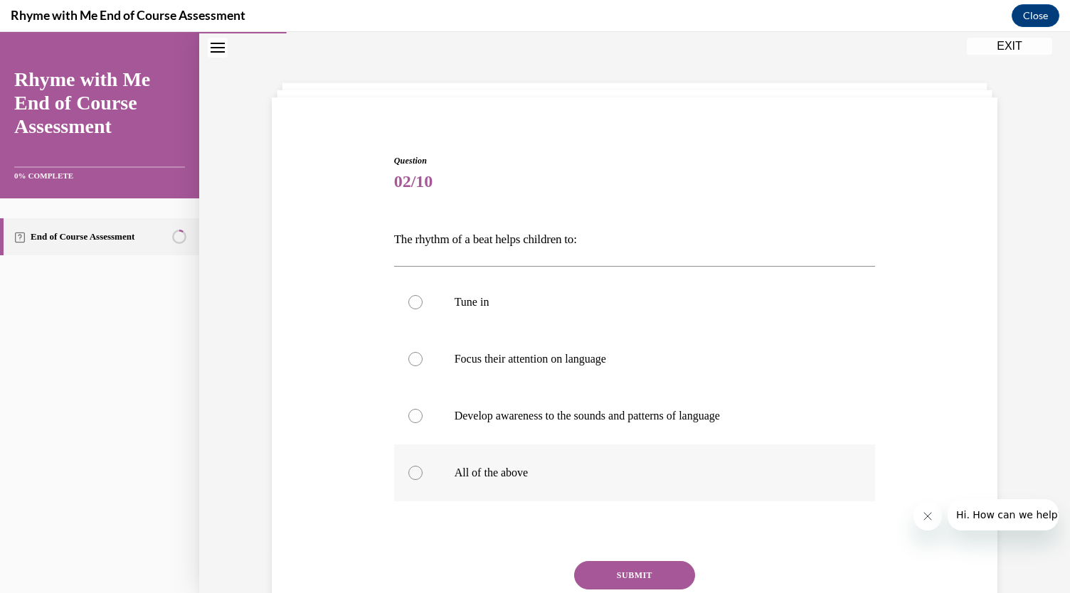
click at [517, 479] on p "All of the above" at bounding box center [648, 473] width 386 height 14
click at [423, 479] on input "All of the above" at bounding box center [415, 473] width 14 height 14
radio input "true"
click at [626, 573] on button "SUBMIT" at bounding box center [634, 575] width 121 height 28
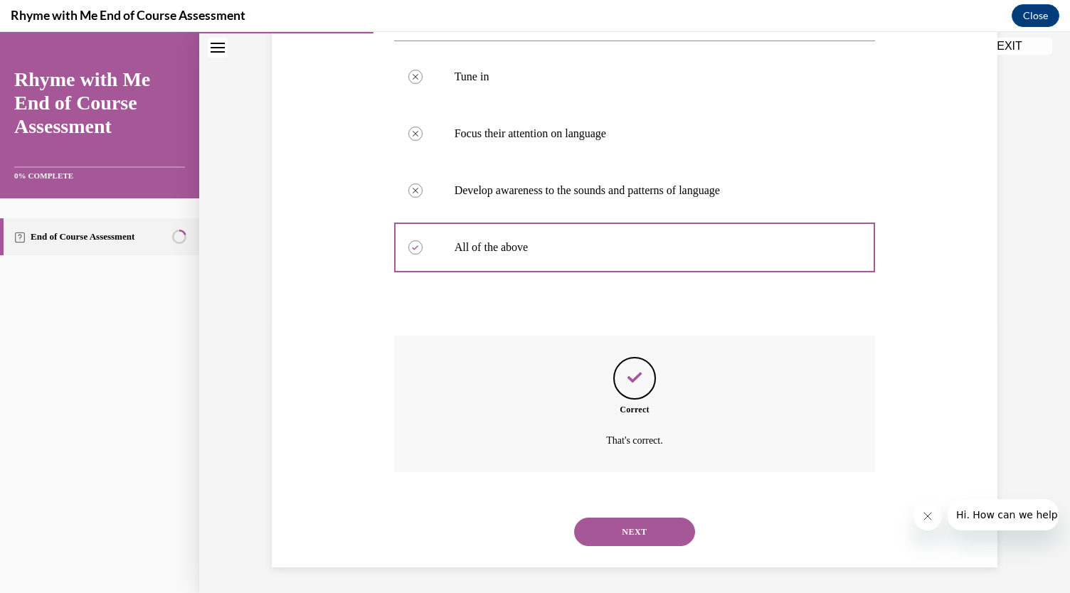
scroll to position [271, 0]
click at [643, 540] on button "NEXT" at bounding box center [634, 530] width 121 height 28
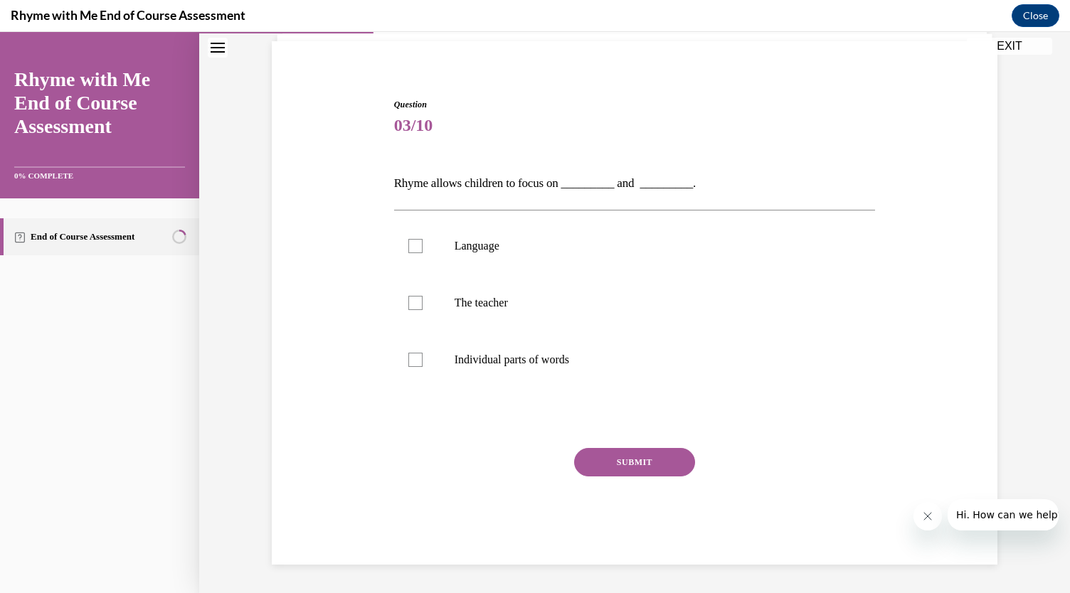
scroll to position [43, 0]
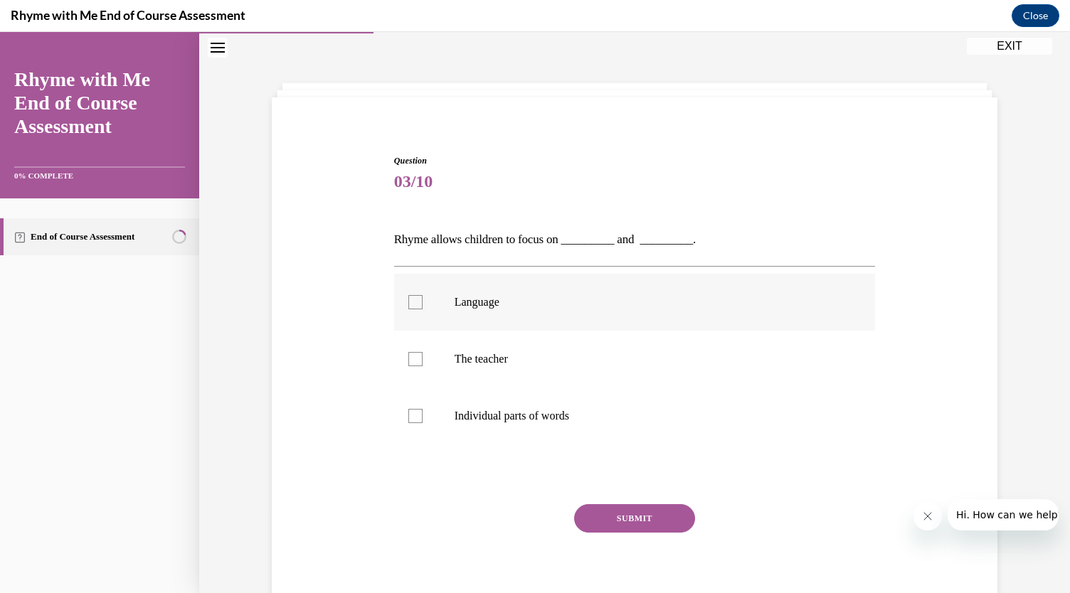
click at [403, 312] on label "Language" at bounding box center [635, 302] width 482 height 57
click at [408, 309] on input "Language" at bounding box center [415, 302] width 14 height 14
checkbox input "true"
click at [418, 407] on label "Individual parts of words" at bounding box center [635, 416] width 482 height 57
click at [418, 409] on input "Individual parts of words" at bounding box center [415, 416] width 14 height 14
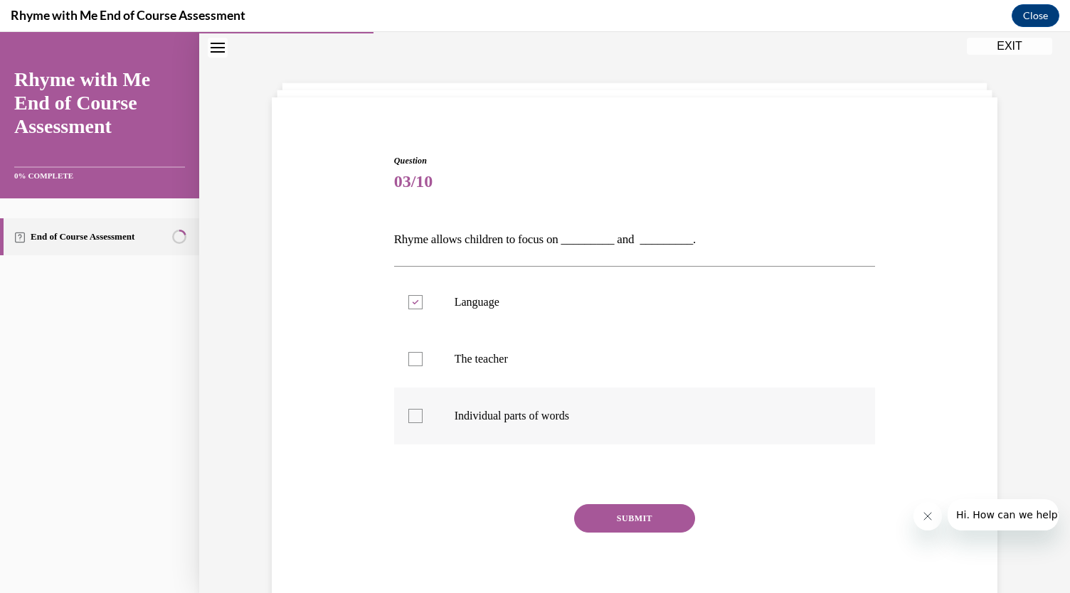
checkbox input "true"
click at [625, 507] on button "SUBMIT" at bounding box center [634, 518] width 121 height 28
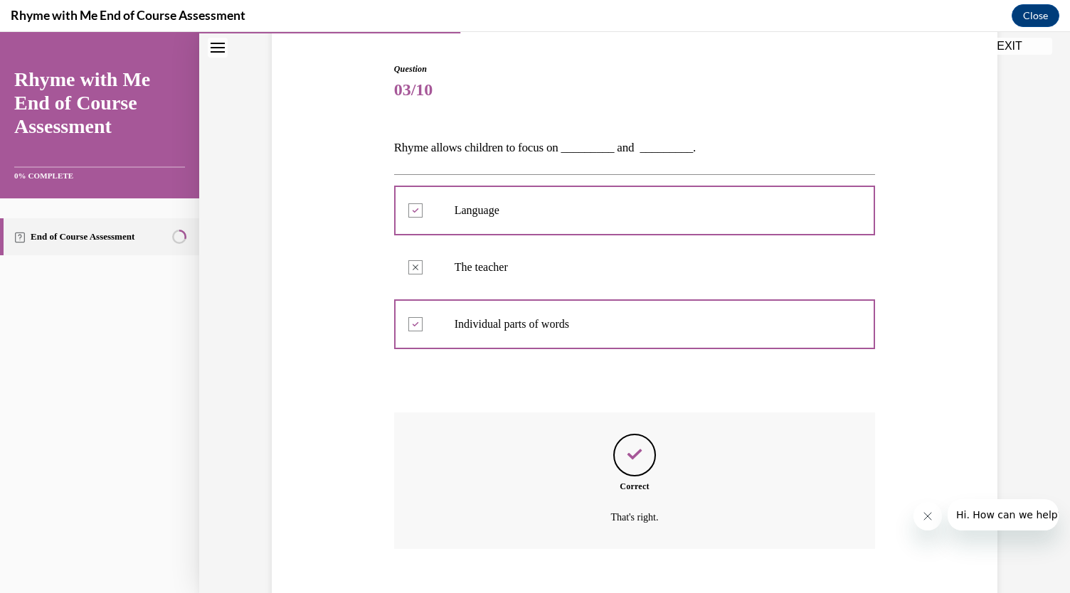
scroll to position [136, 0]
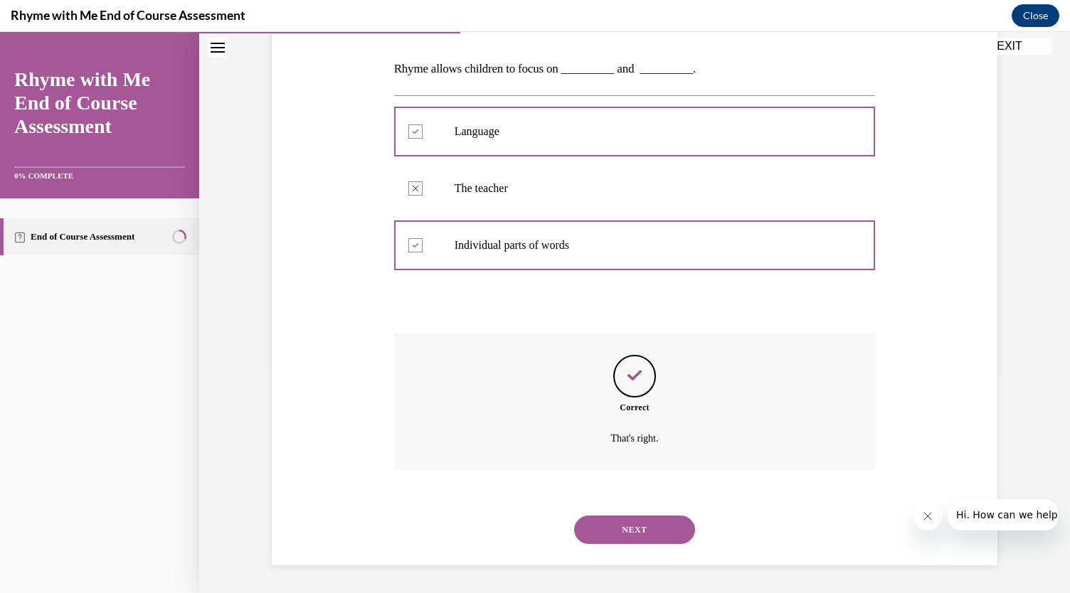
click at [632, 521] on button "NEXT" at bounding box center [634, 530] width 121 height 28
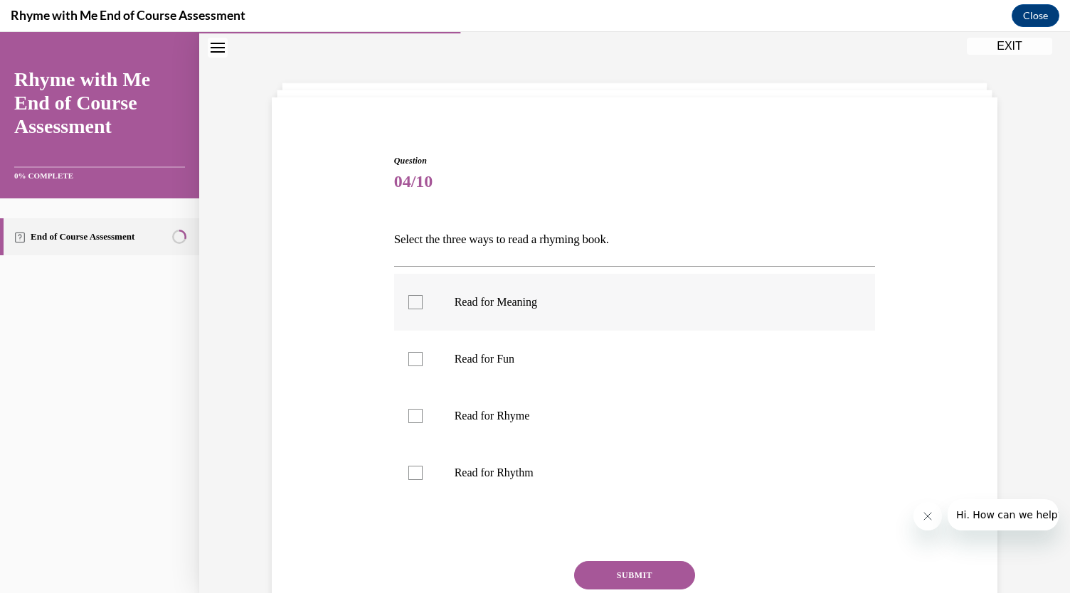
click at [413, 304] on div at bounding box center [415, 302] width 14 height 14
click at [413, 304] on input "Read for Meaning" at bounding box center [415, 302] width 14 height 14
checkbox input "true"
click at [411, 475] on div at bounding box center [415, 473] width 14 height 14
click at [411, 475] on input "Read for Rhythm" at bounding box center [415, 473] width 14 height 14
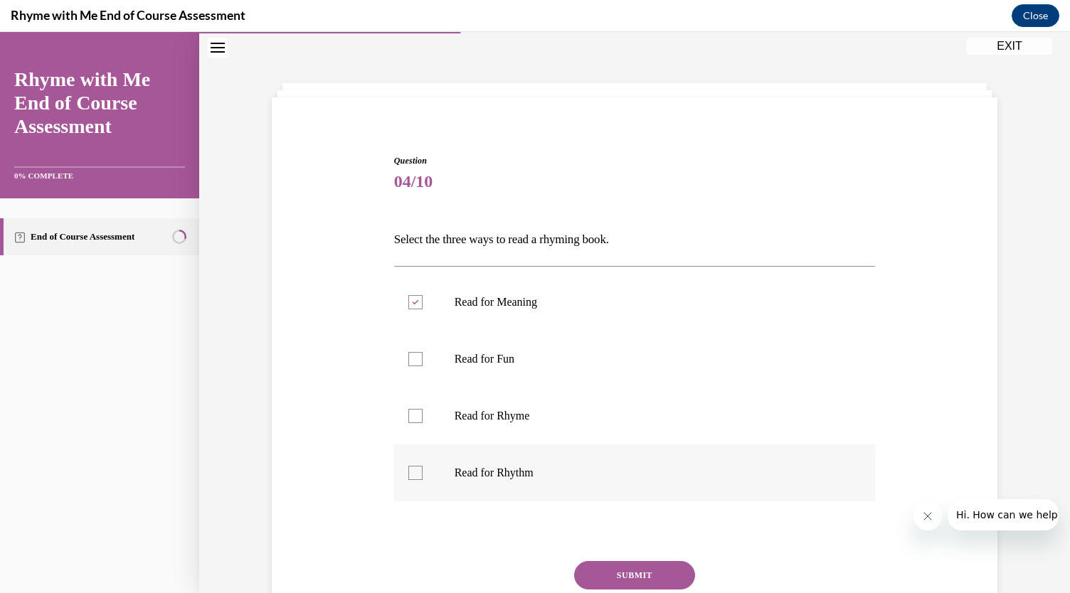
checkbox input "true"
click at [411, 426] on label "Read for Rhyme" at bounding box center [635, 416] width 482 height 57
click at [411, 423] on input "Read for Rhyme" at bounding box center [415, 416] width 14 height 14
checkbox input "true"
click at [641, 573] on button "SUBMIT" at bounding box center [634, 575] width 121 height 28
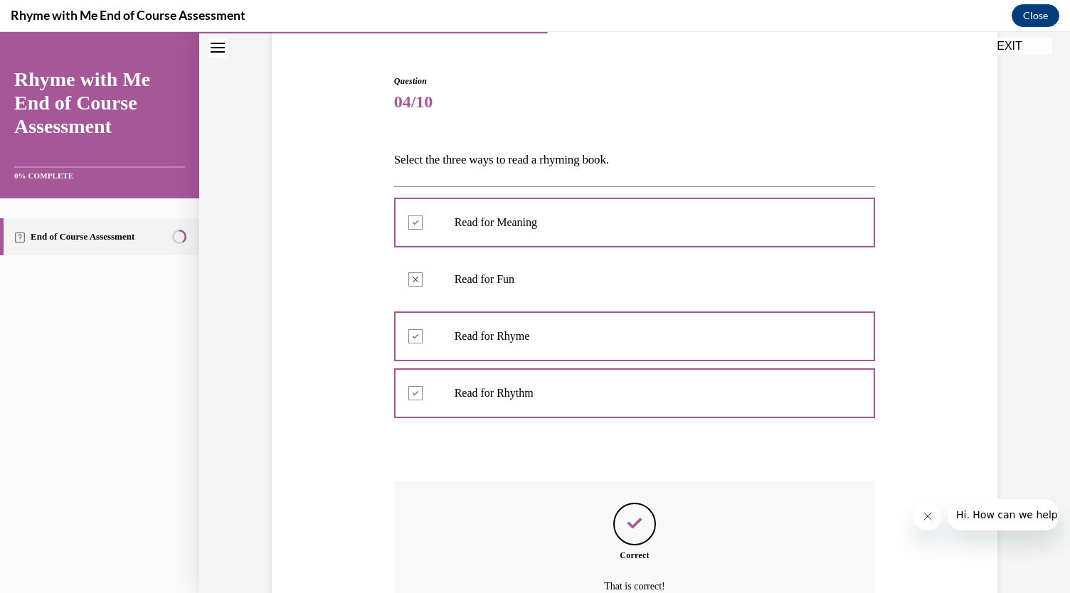
scroll to position [149, 0]
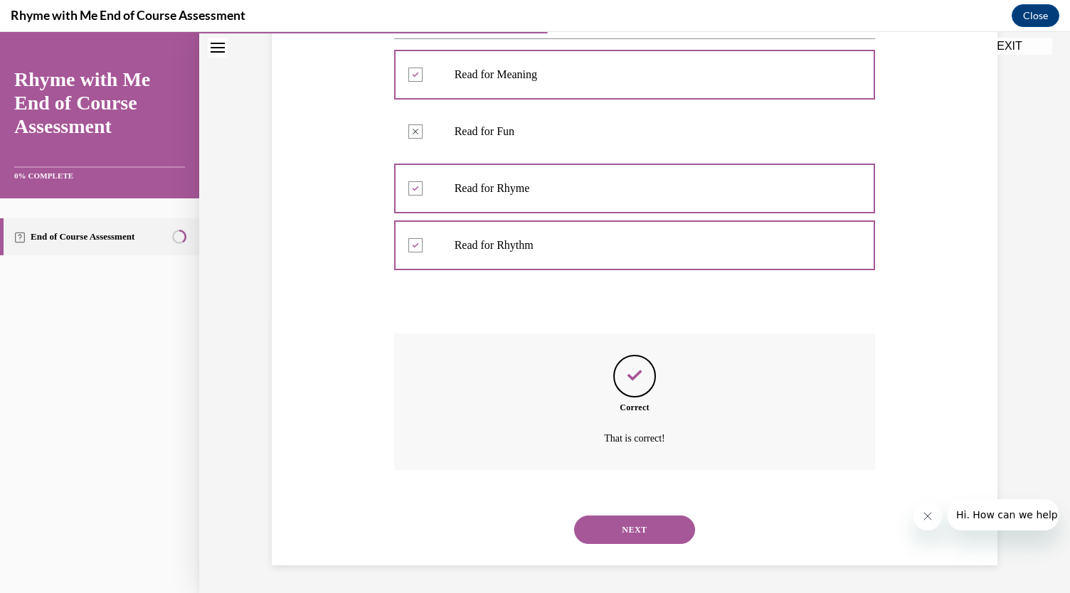
click at [647, 534] on button "NEXT" at bounding box center [634, 530] width 121 height 28
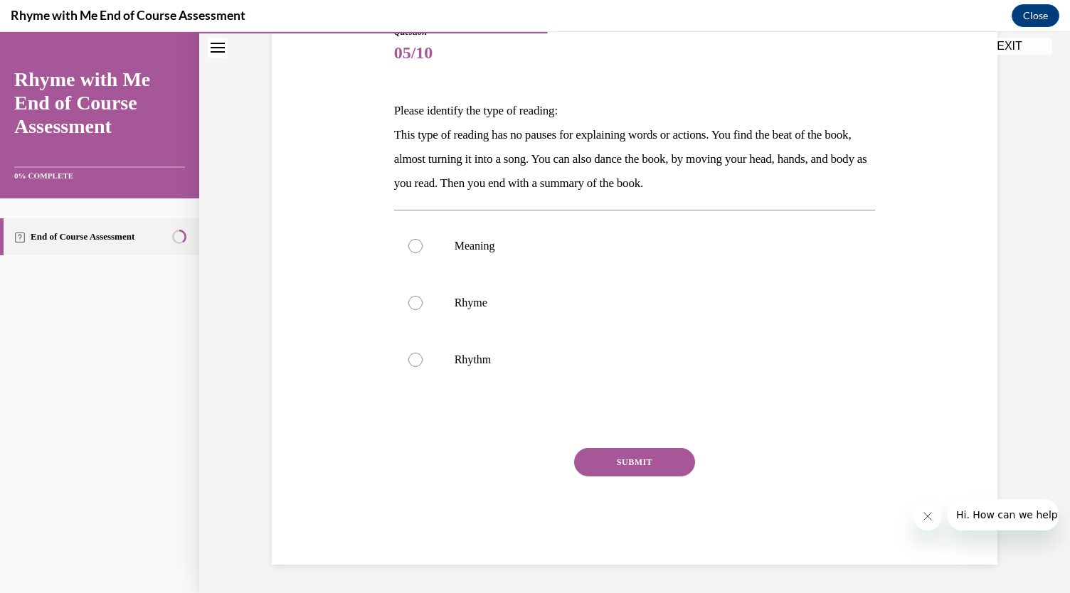
scroll to position [43, 0]
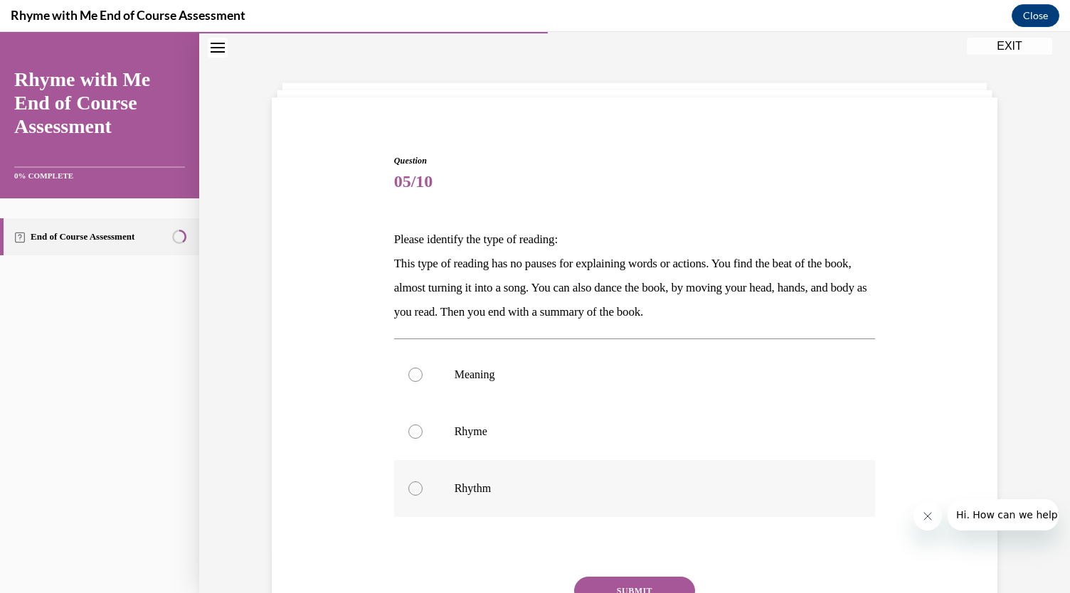
click at [418, 476] on label "Rhythm" at bounding box center [635, 488] width 482 height 57
click at [418, 482] on input "Rhythm" at bounding box center [415, 489] width 14 height 14
radio input "true"
click at [633, 585] on button "SUBMIT" at bounding box center [634, 591] width 121 height 28
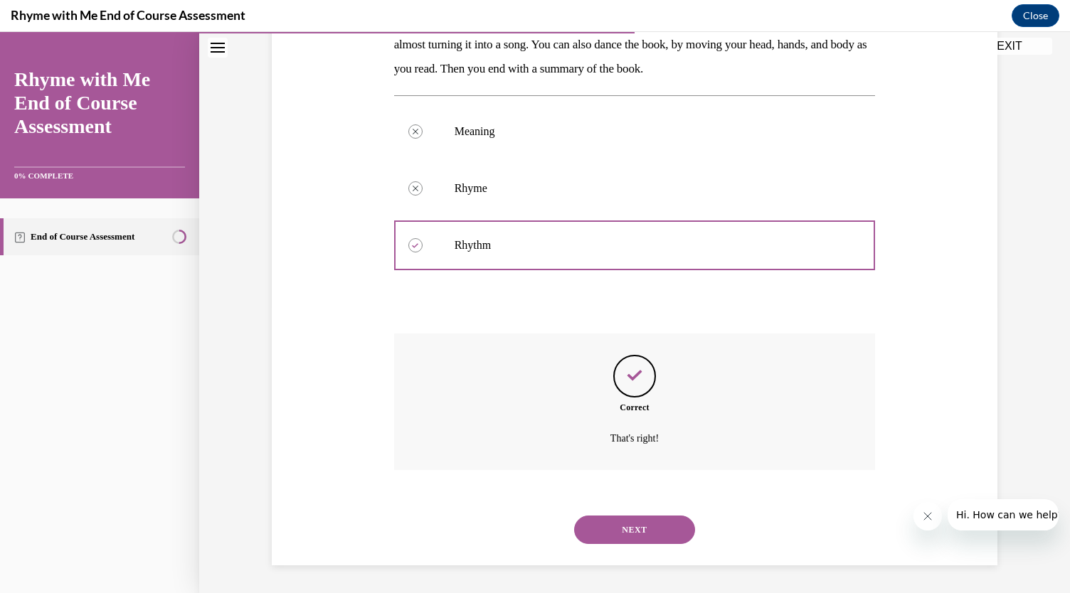
click at [632, 523] on button "NEXT" at bounding box center [634, 530] width 121 height 28
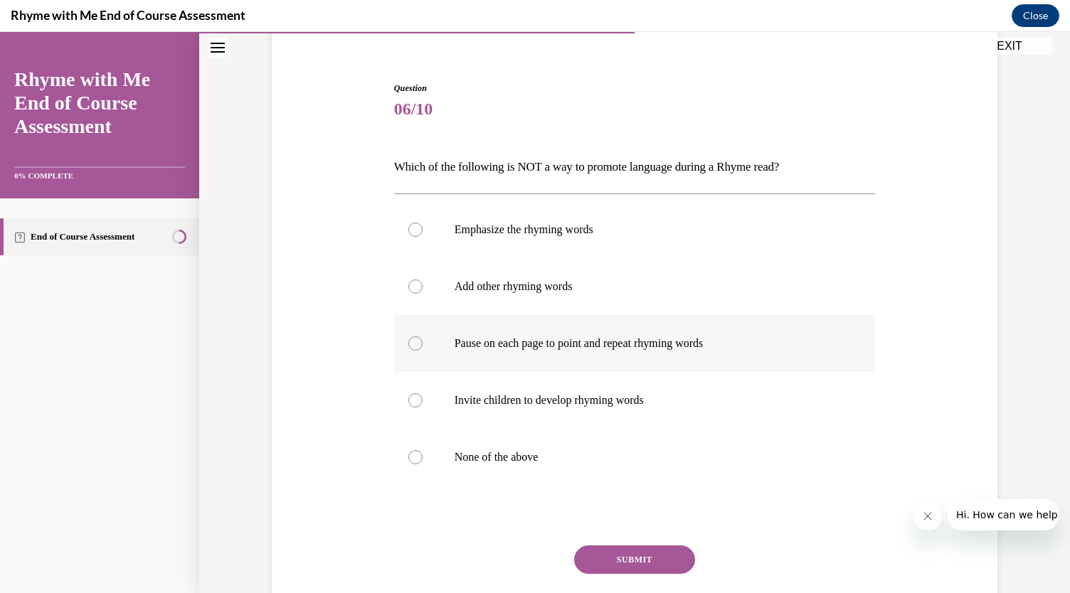
scroll to position [117, 0]
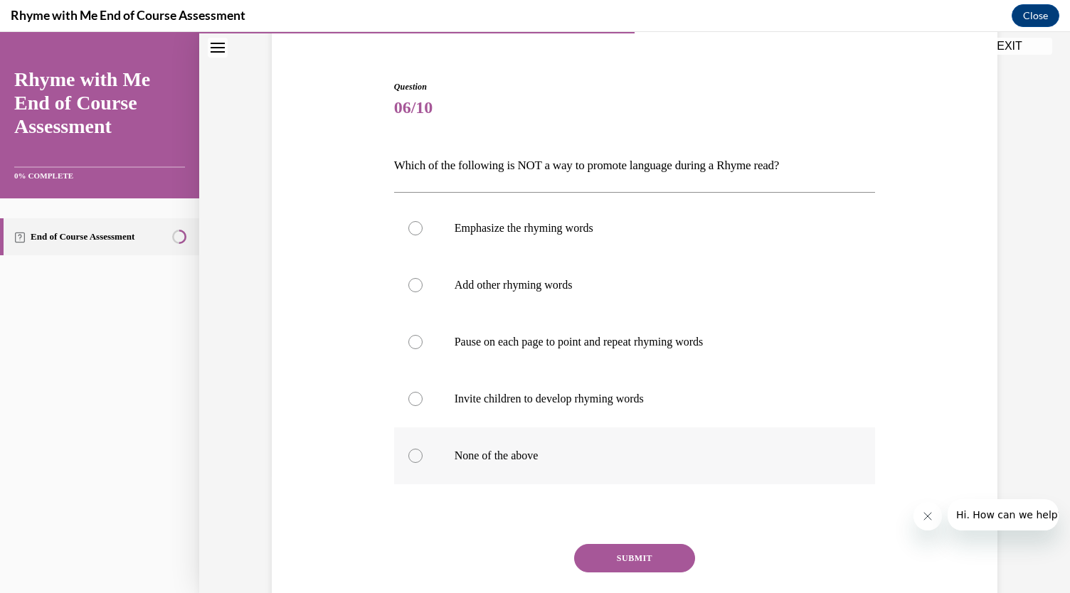
click at [511, 462] on label "None of the above" at bounding box center [635, 456] width 482 height 57
click at [423, 462] on input "None of the above" at bounding box center [415, 456] width 14 height 14
radio input "true"
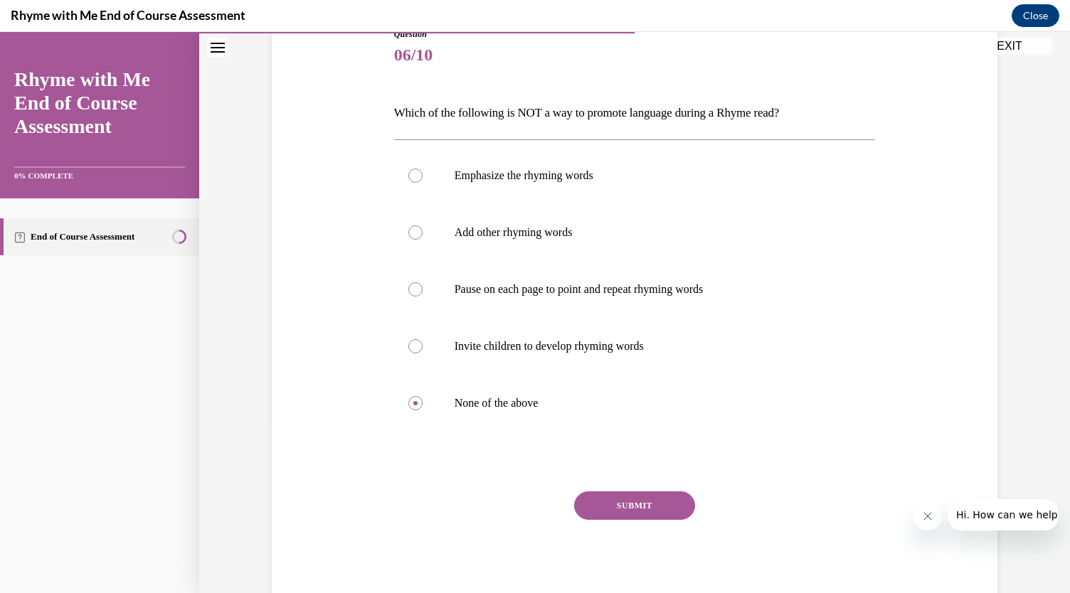
click at [647, 502] on button "SUBMIT" at bounding box center [634, 506] width 121 height 28
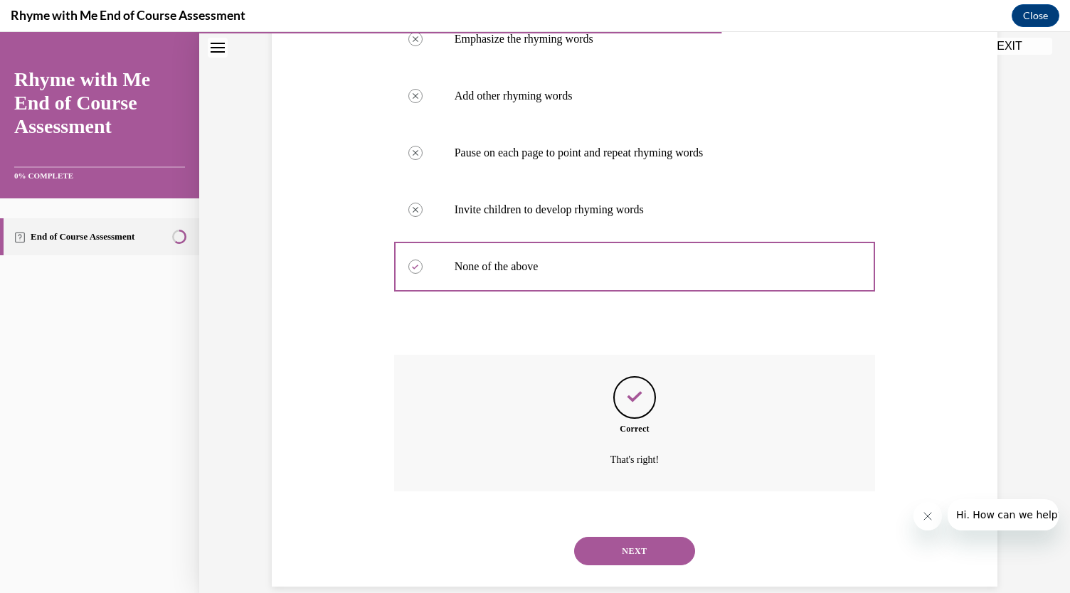
click at [642, 546] on button "NEXT" at bounding box center [634, 551] width 121 height 28
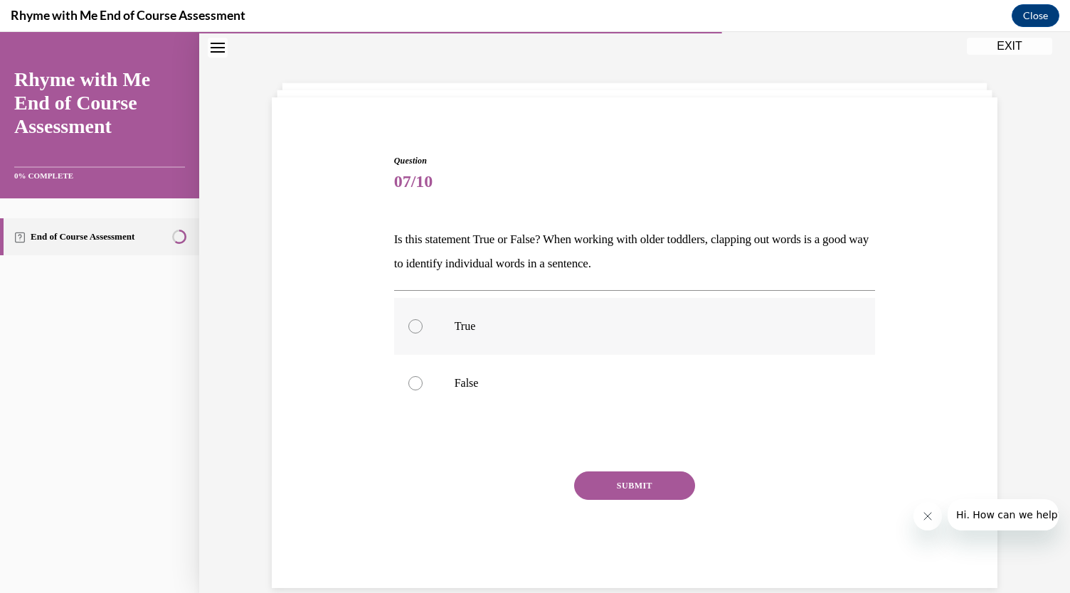
click at [438, 324] on label "True" at bounding box center [635, 326] width 482 height 57
click at [423, 324] on input "True" at bounding box center [415, 326] width 14 height 14
radio input "true"
click at [635, 481] on button "SUBMIT" at bounding box center [634, 486] width 121 height 28
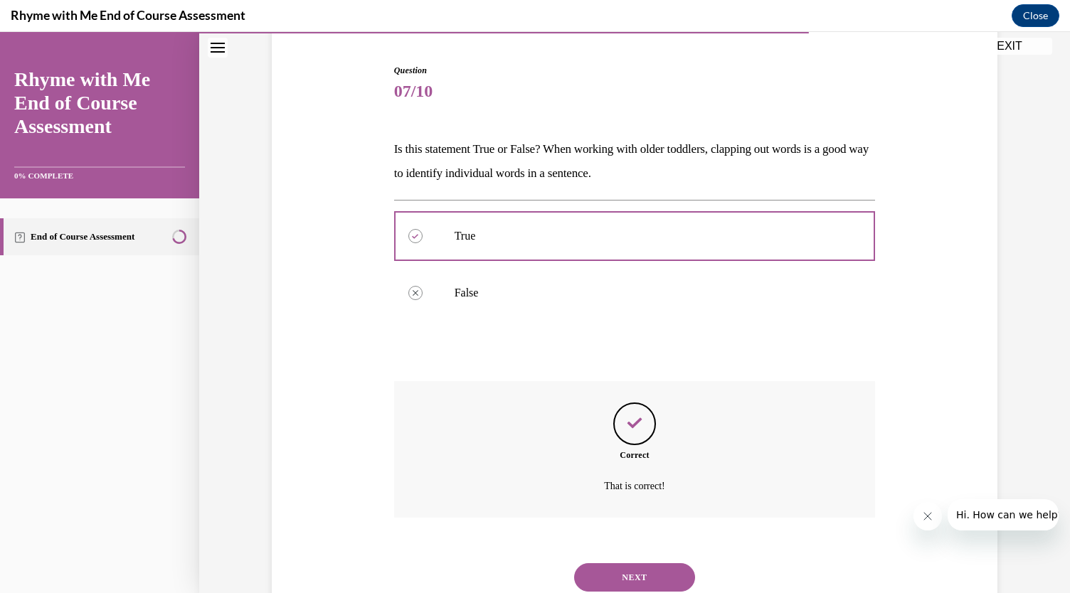
scroll to position [139, 0]
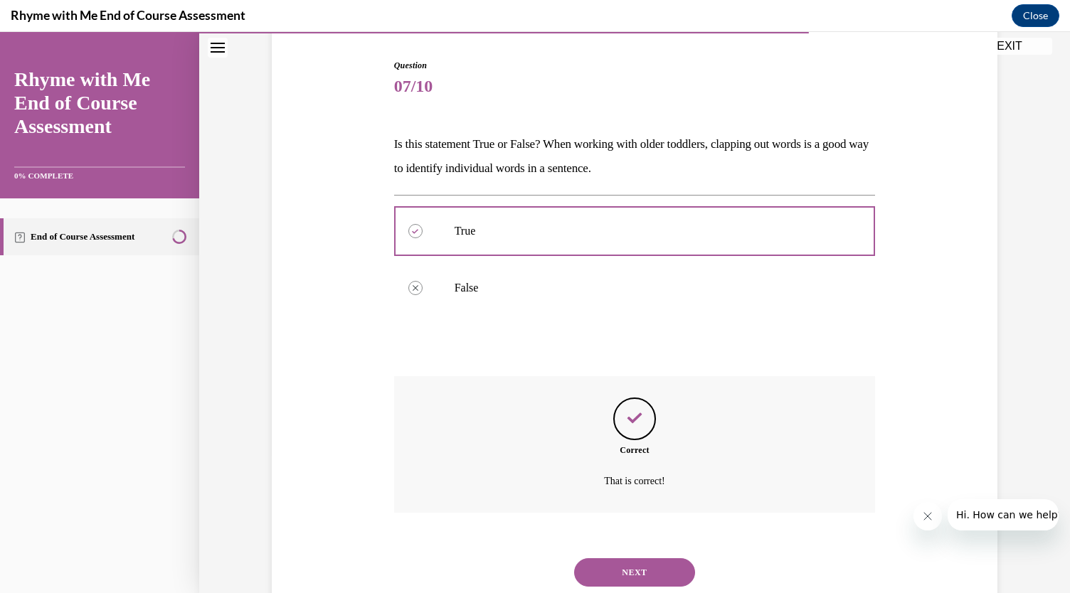
click at [624, 559] on button "NEXT" at bounding box center [634, 572] width 121 height 28
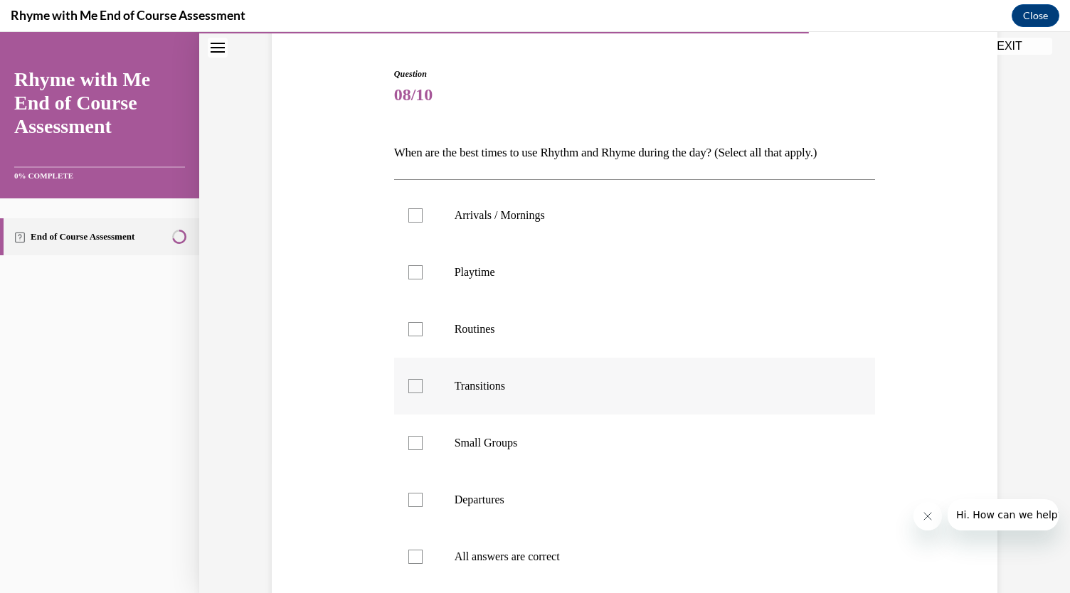
scroll to position [147, 0]
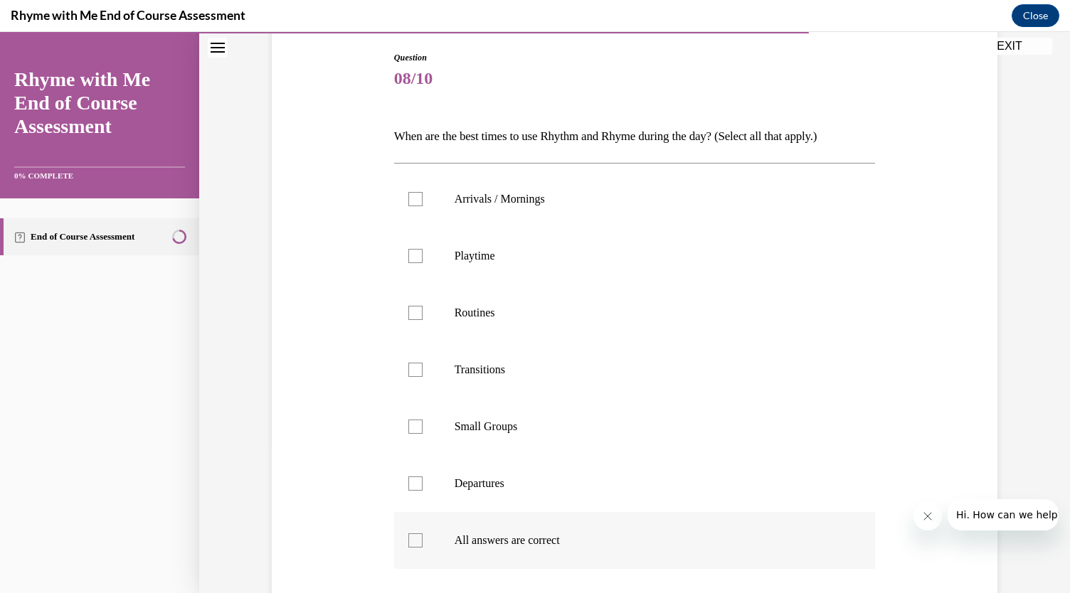
click at [497, 536] on p "All answers are correct" at bounding box center [648, 541] width 386 height 14
click at [423, 536] on input "All answers are correct" at bounding box center [415, 541] width 14 height 14
checkbox input "true"
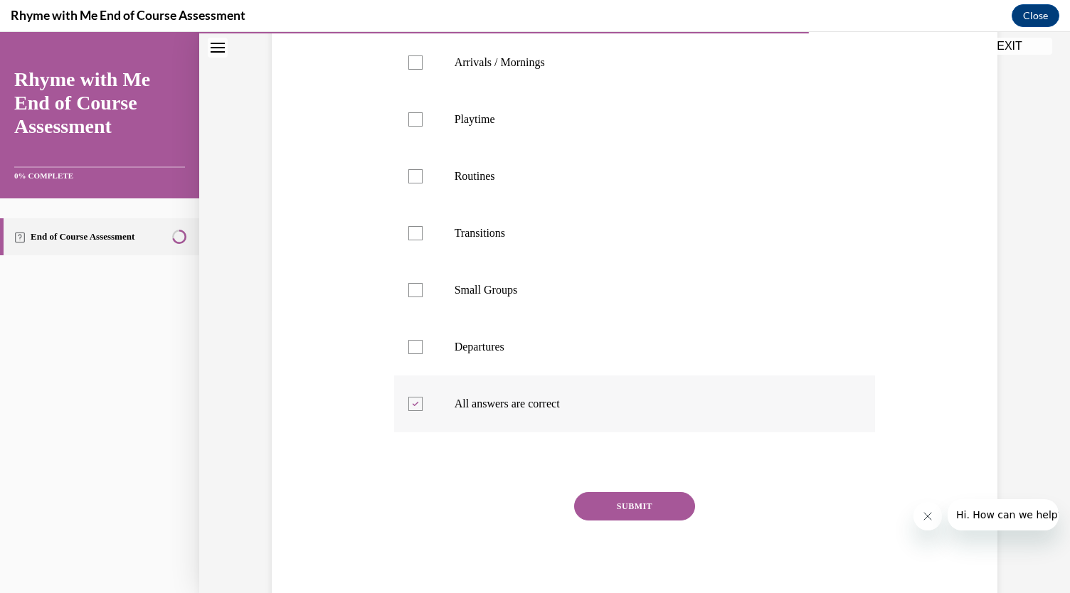
scroll to position [284, 0]
click at [625, 499] on button "SUBMIT" at bounding box center [634, 506] width 121 height 28
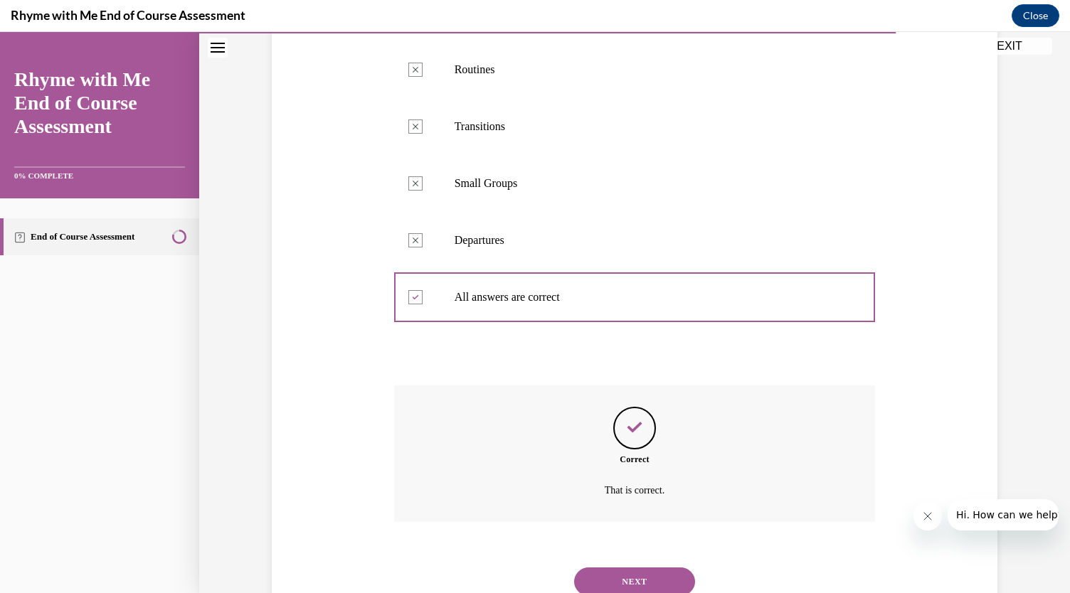
click at [631, 576] on button "NEXT" at bounding box center [634, 582] width 121 height 28
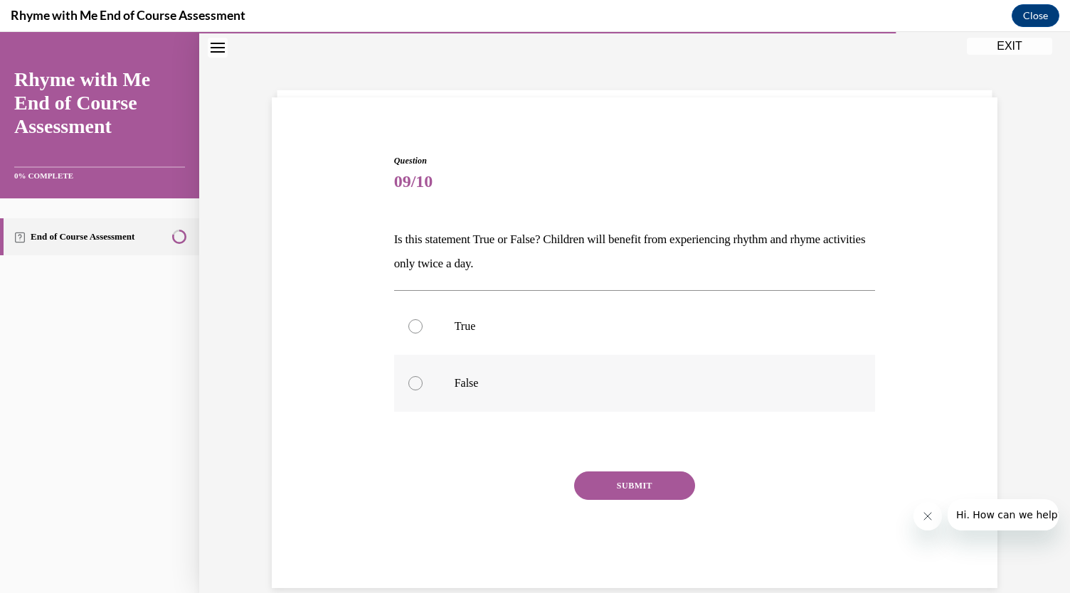
click at [462, 382] on p "False" at bounding box center [648, 383] width 386 height 14
click at [423, 382] on input "False" at bounding box center [415, 383] width 14 height 14
radio input "true"
click at [623, 474] on button "SUBMIT" at bounding box center [634, 486] width 121 height 28
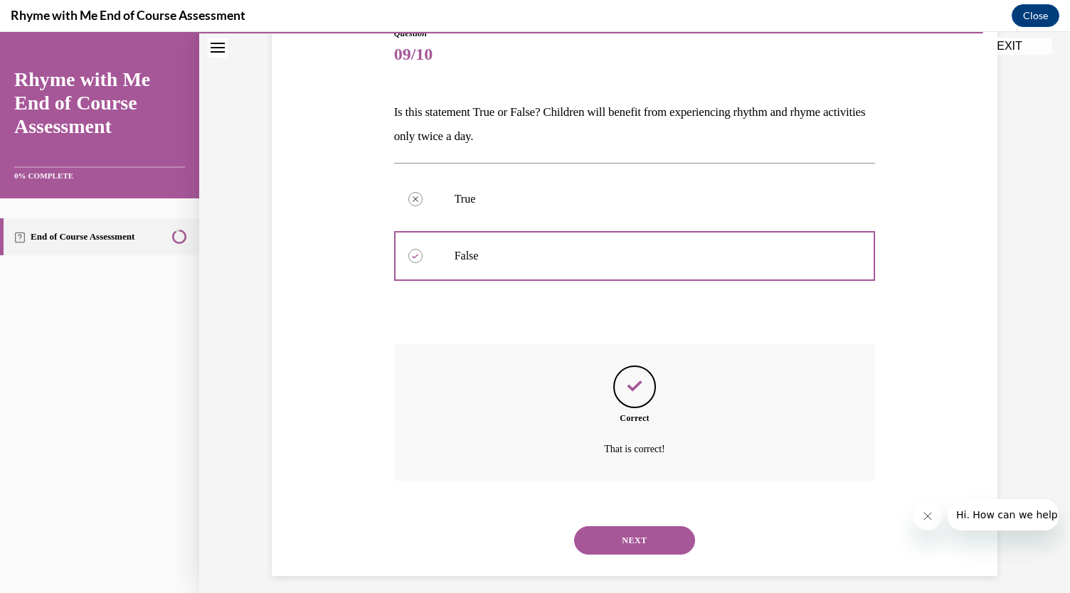
scroll to position [173, 0]
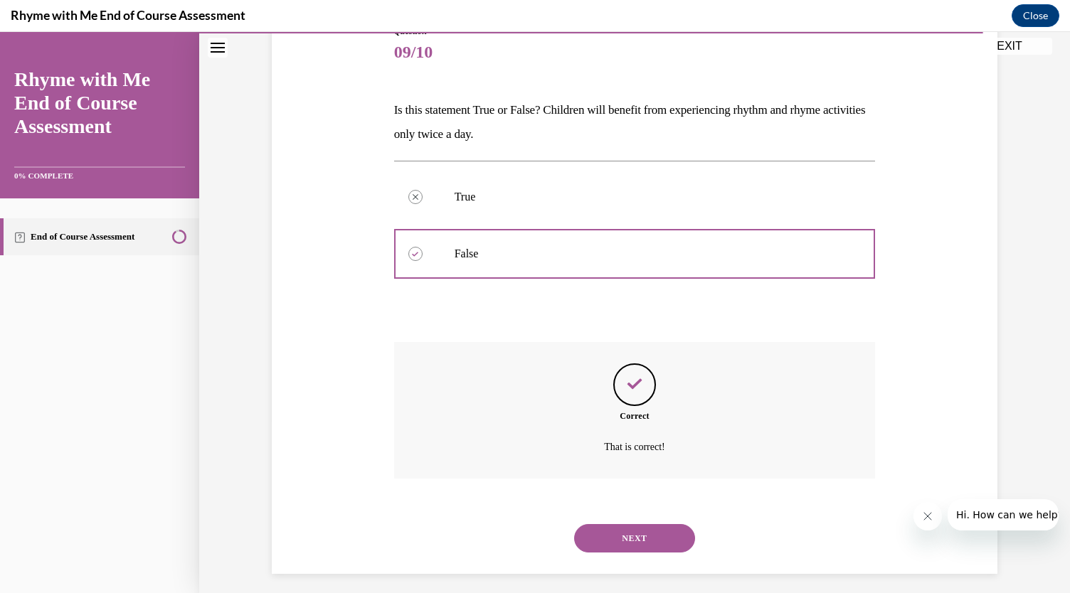
click at [639, 534] on button "NEXT" at bounding box center [634, 538] width 121 height 28
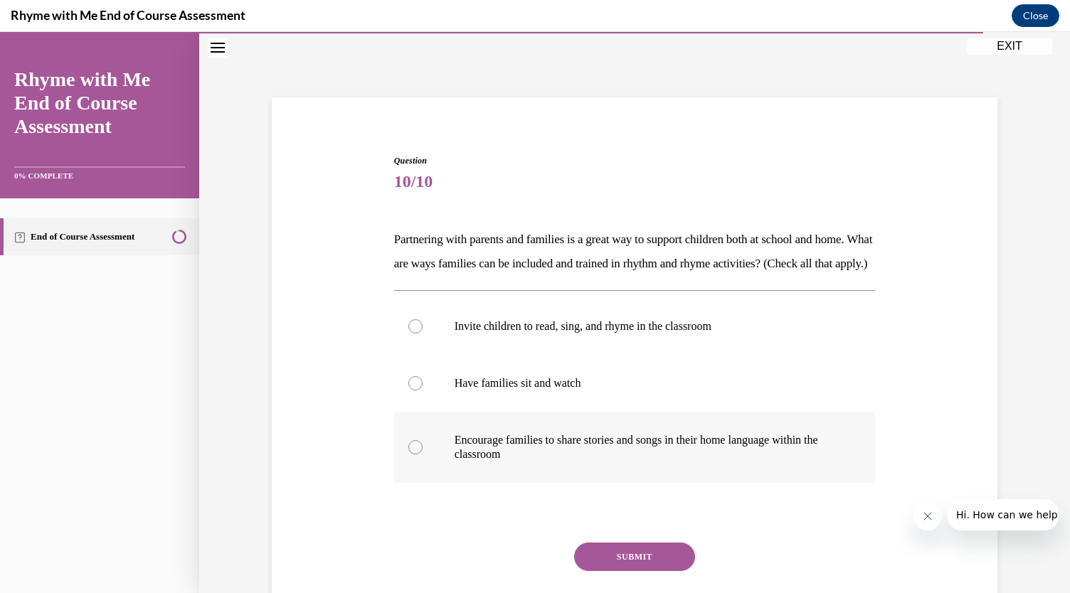
click at [536, 462] on p "Encourage families to share stories and songs in their home language within the…" at bounding box center [648, 447] width 386 height 28
click at [423, 455] on input "Encourage families to share stories and songs in their home language within the…" at bounding box center [415, 447] width 14 height 14
radio input "true"
click at [534, 379] on label "Have families sit and watch" at bounding box center [635, 383] width 482 height 57
click at [423, 379] on input "Have families sit and watch" at bounding box center [415, 383] width 14 height 14
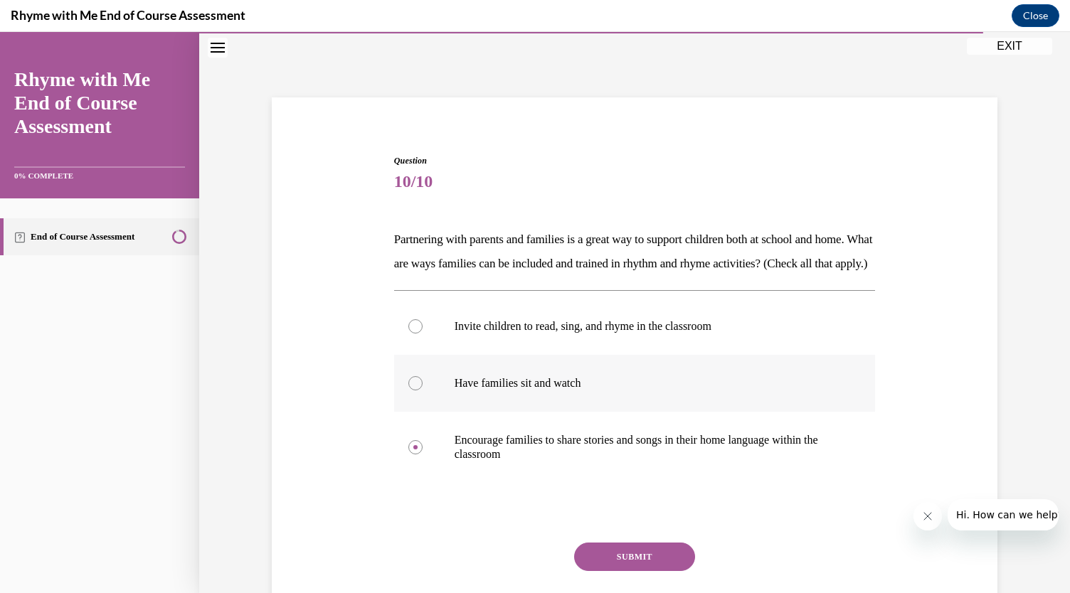
radio input "true"
click at [512, 462] on p "Encourage families to share stories and songs in their home language within the…" at bounding box center [648, 447] width 386 height 28
click at [423, 455] on input "Encourage families to share stories and songs in their home language within the…" at bounding box center [415, 447] width 14 height 14
radio input "true"
click at [640, 571] on button "SUBMIT" at bounding box center [634, 557] width 121 height 28
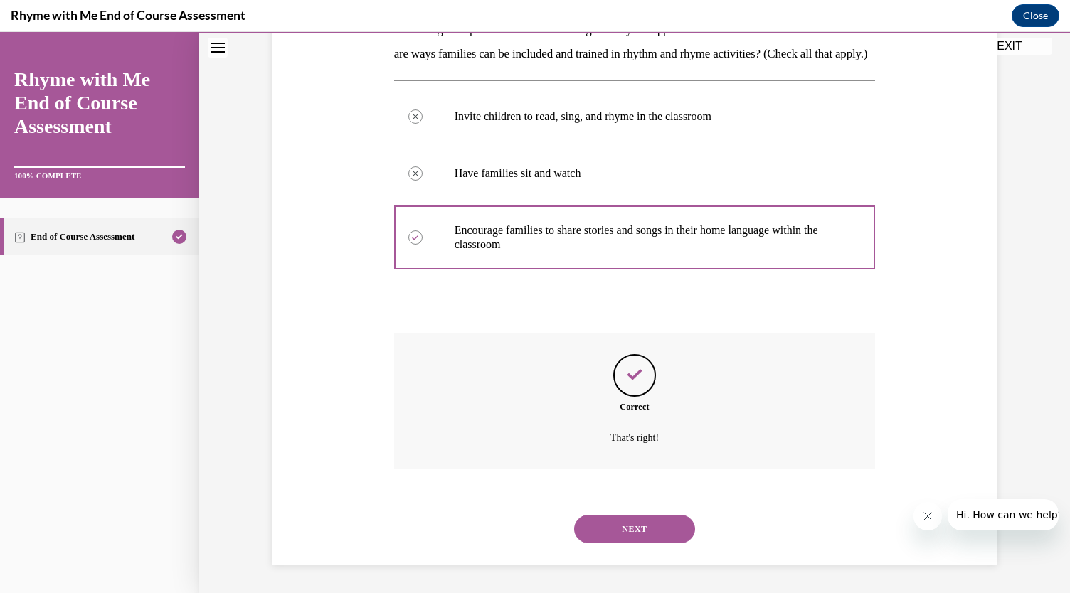
click at [636, 532] on button "NEXT" at bounding box center [634, 529] width 121 height 28
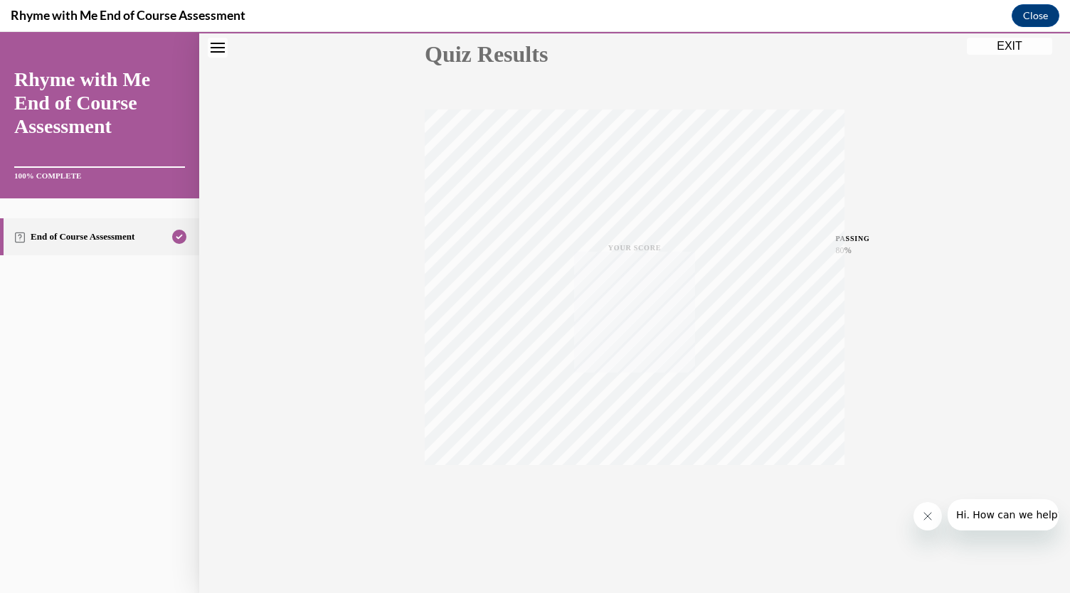
scroll to position [167, 0]
click at [1017, 47] on button "EXIT" at bounding box center [1009, 46] width 85 height 17
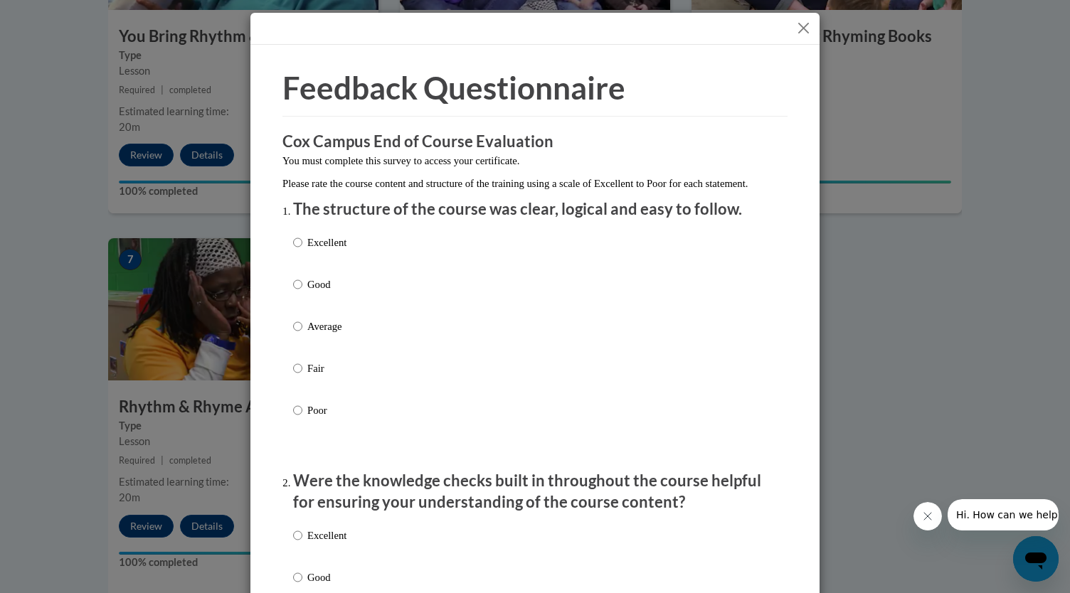
click at [319, 250] on p "Excellent" at bounding box center [326, 243] width 39 height 16
click at [302, 250] on input "Excellent" at bounding box center [297, 243] width 9 height 16
radio input "true"
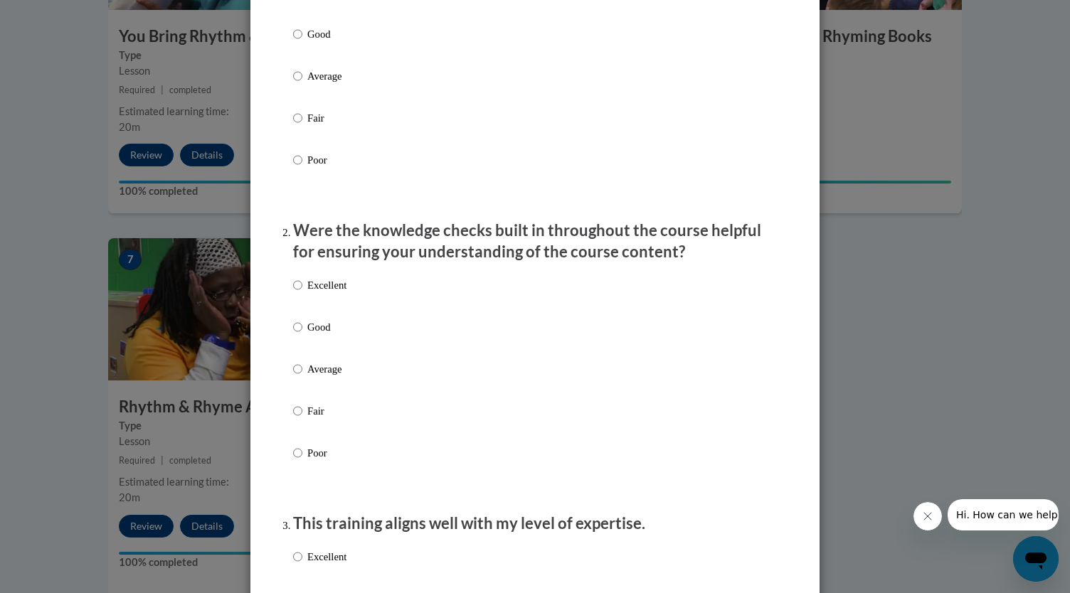
scroll to position [251, 0]
click at [298, 341] on label "Good" at bounding box center [319, 338] width 53 height 38
click at [298, 334] on input "Good" at bounding box center [297, 327] width 9 height 16
radio input "true"
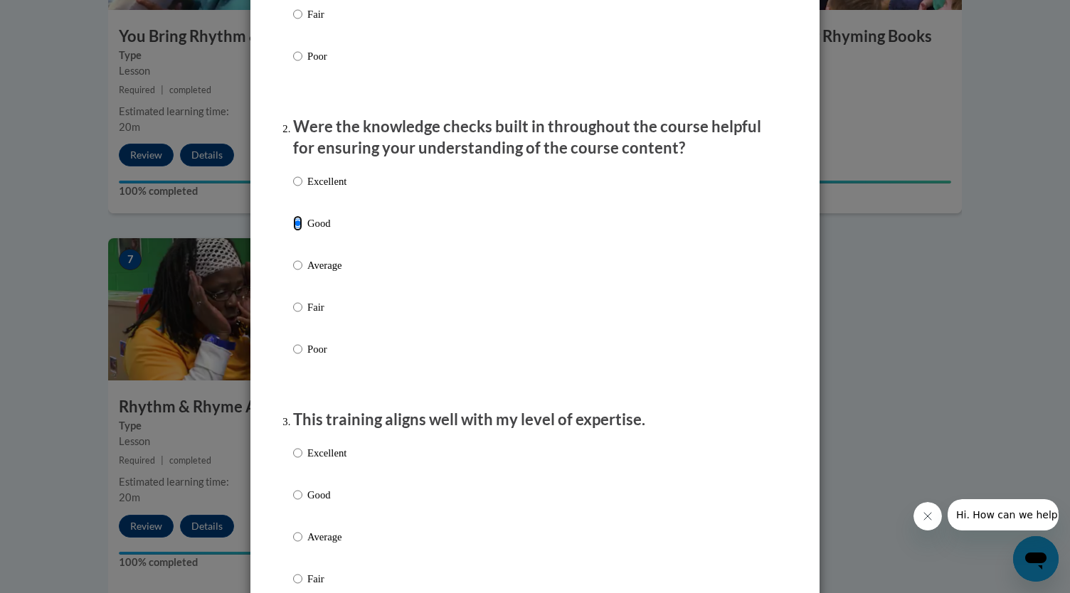
scroll to position [433, 0]
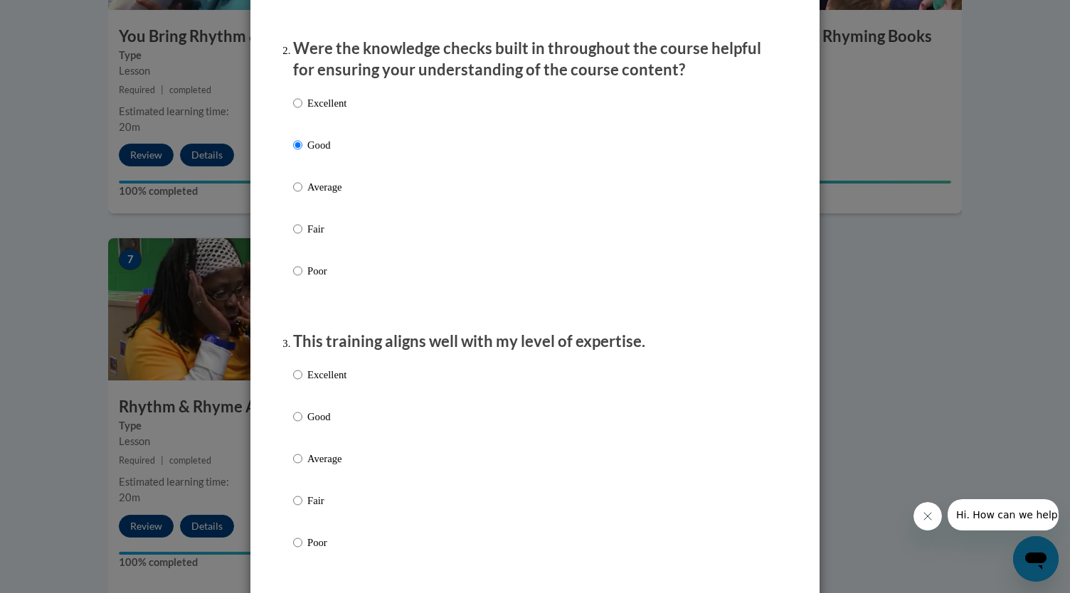
click at [307, 425] on p "Good" at bounding box center [326, 417] width 39 height 16
click at [302, 425] on input "Good" at bounding box center [297, 417] width 9 height 16
radio input "true"
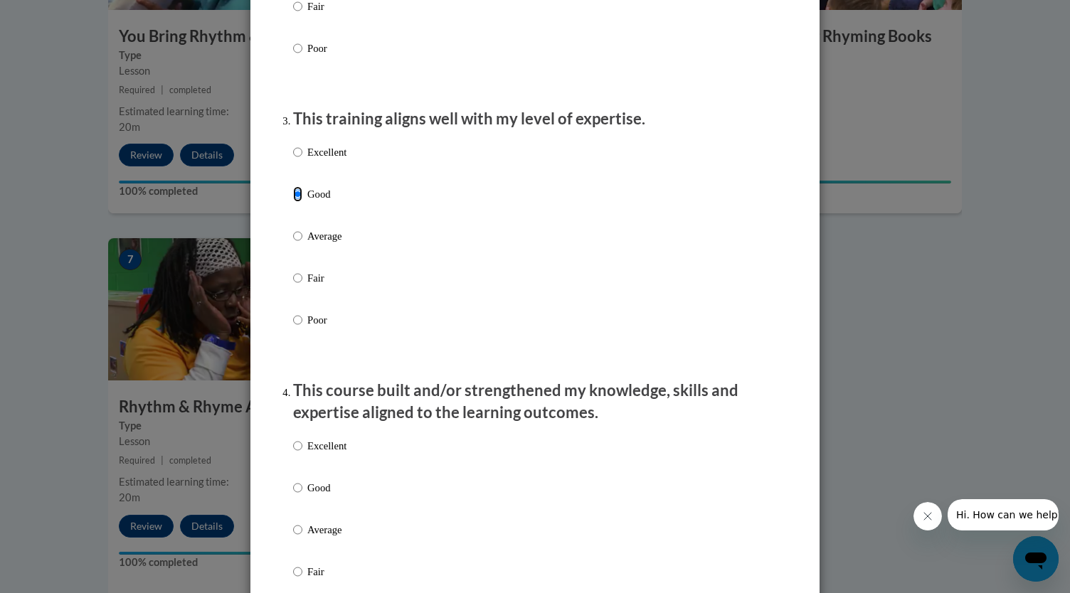
scroll to position [656, 0]
click at [296, 495] on input "Good" at bounding box center [297, 488] width 9 height 16
radio input "true"
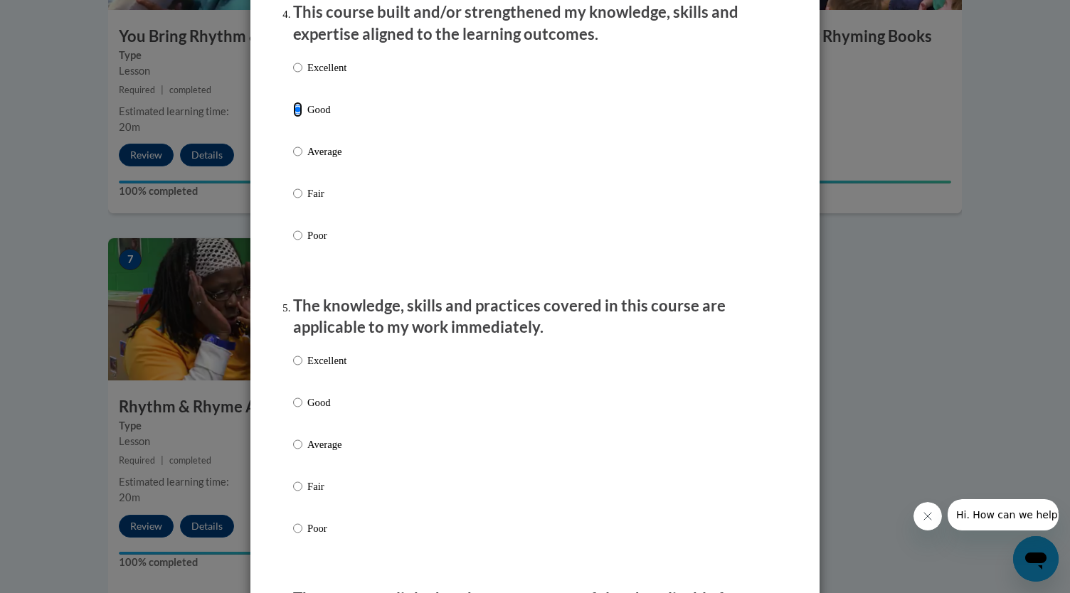
scroll to position [1047, 0]
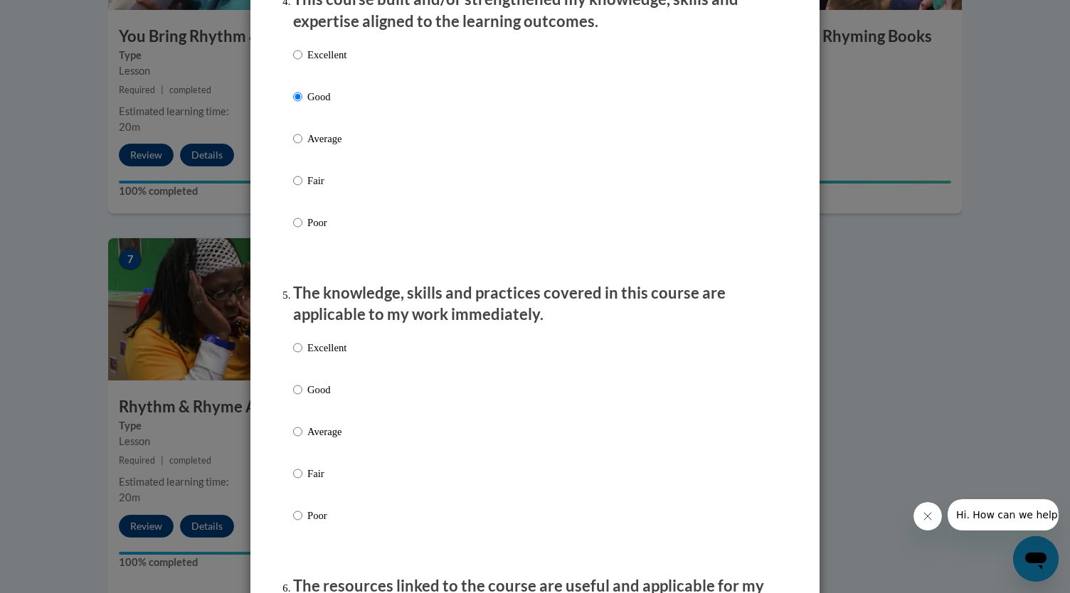
click at [300, 395] on label "Good" at bounding box center [319, 401] width 53 height 38
click at [300, 395] on input "Good" at bounding box center [297, 390] width 9 height 16
radio input "true"
click at [308, 356] on p "Excellent" at bounding box center [326, 348] width 39 height 16
click at [302, 356] on input "Excellent" at bounding box center [297, 348] width 9 height 16
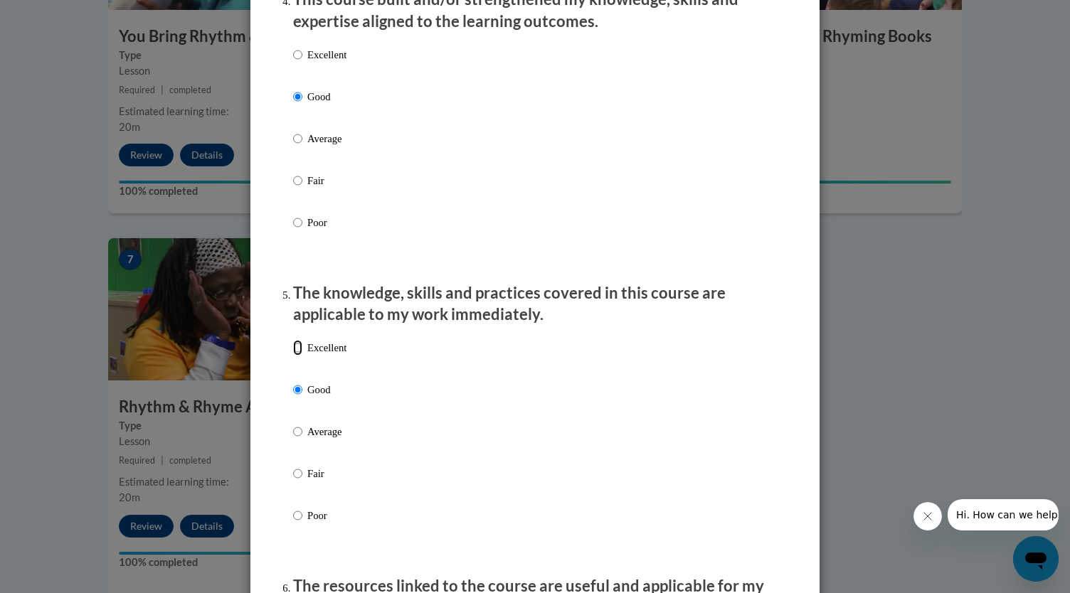
radio input "true"
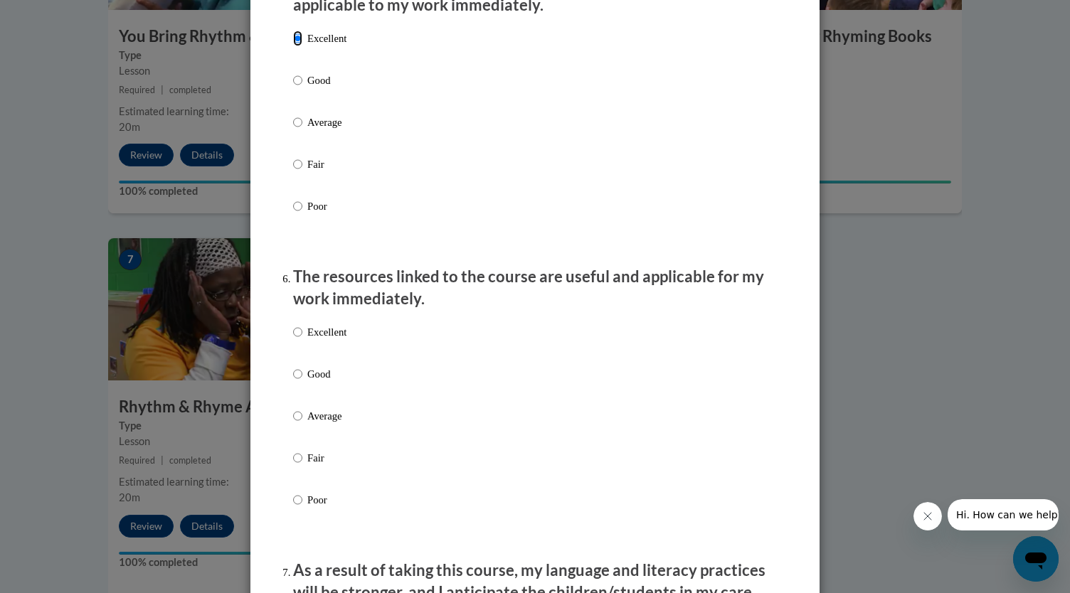
scroll to position [1364, 0]
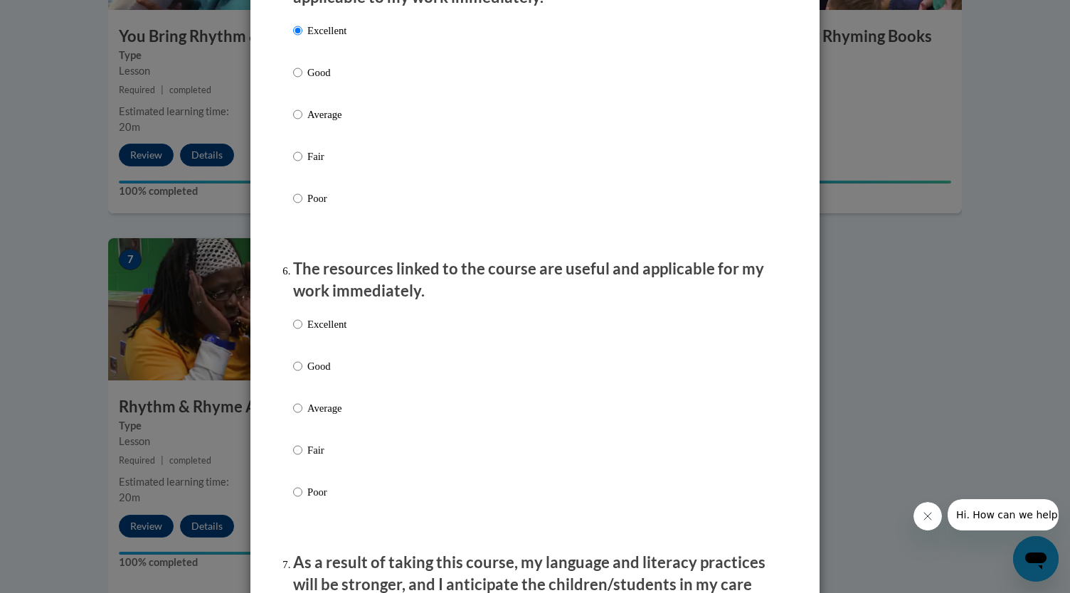
click at [319, 332] on p "Excellent" at bounding box center [326, 325] width 39 height 16
click at [302, 332] on input "Excellent" at bounding box center [297, 325] width 9 height 16
radio input "true"
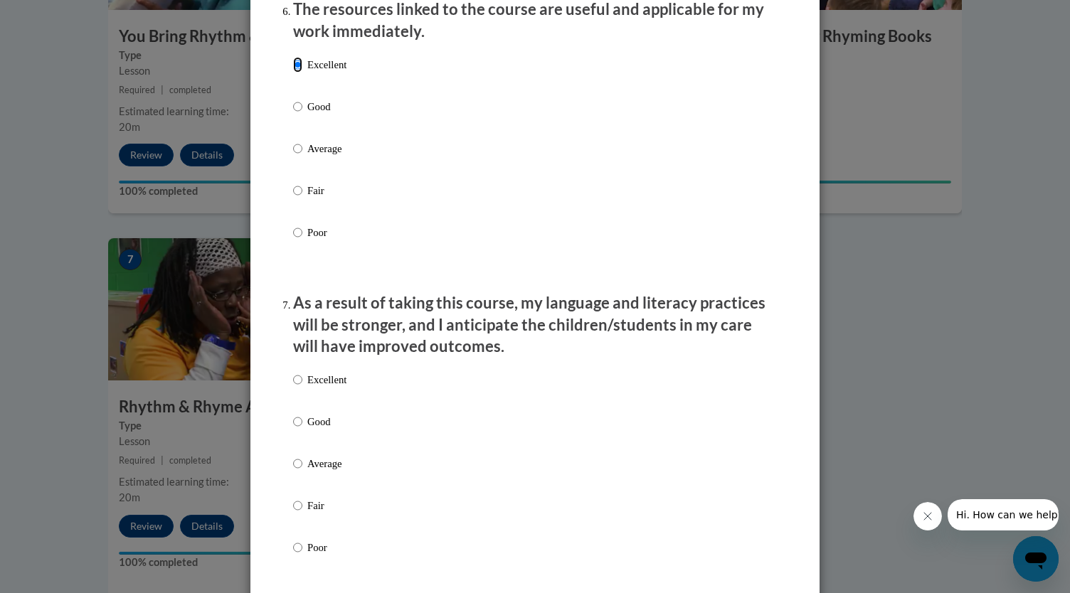
scroll to position [1624, 0]
click at [327, 387] on p "Excellent" at bounding box center [326, 379] width 39 height 16
click at [302, 387] on input "Excellent" at bounding box center [297, 379] width 9 height 16
radio input "true"
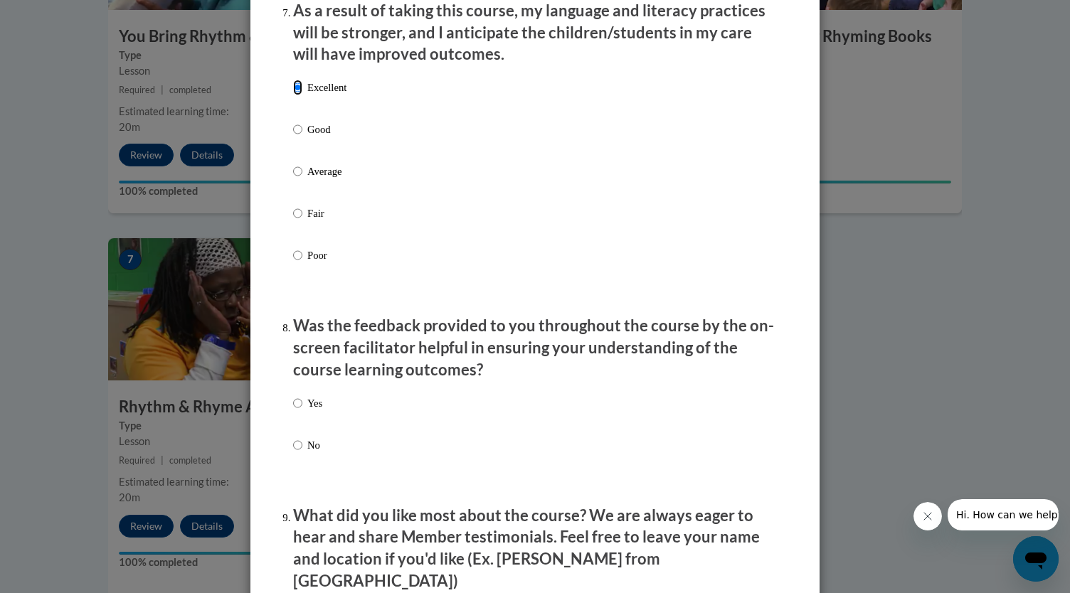
scroll to position [2043, 0]
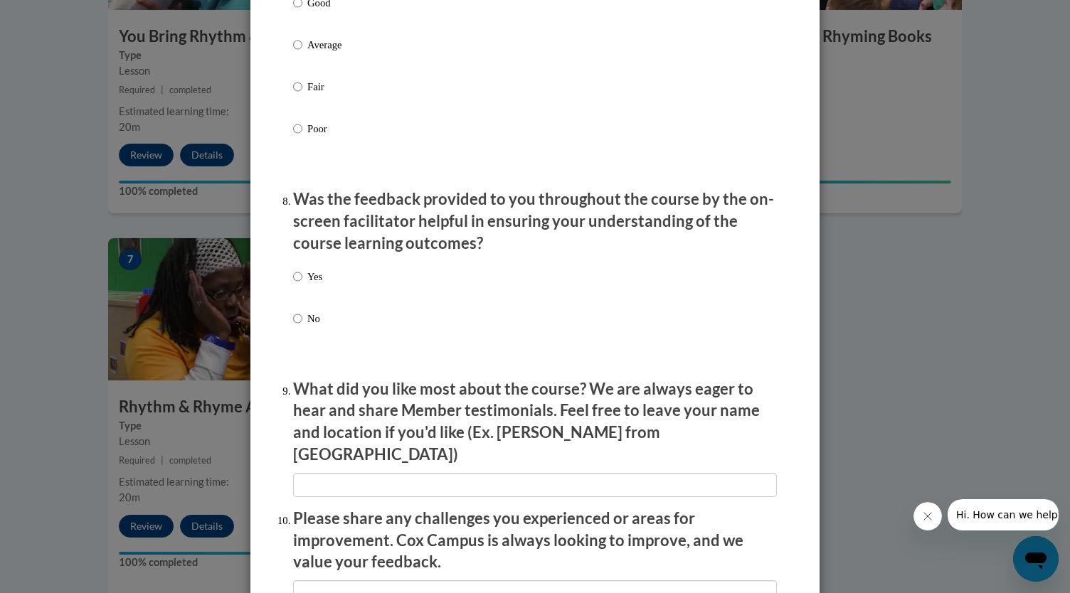
click at [298, 284] on label "Yes" at bounding box center [307, 288] width 29 height 38
click at [298, 284] on input "Yes" at bounding box center [297, 277] width 9 height 16
radio input "true"
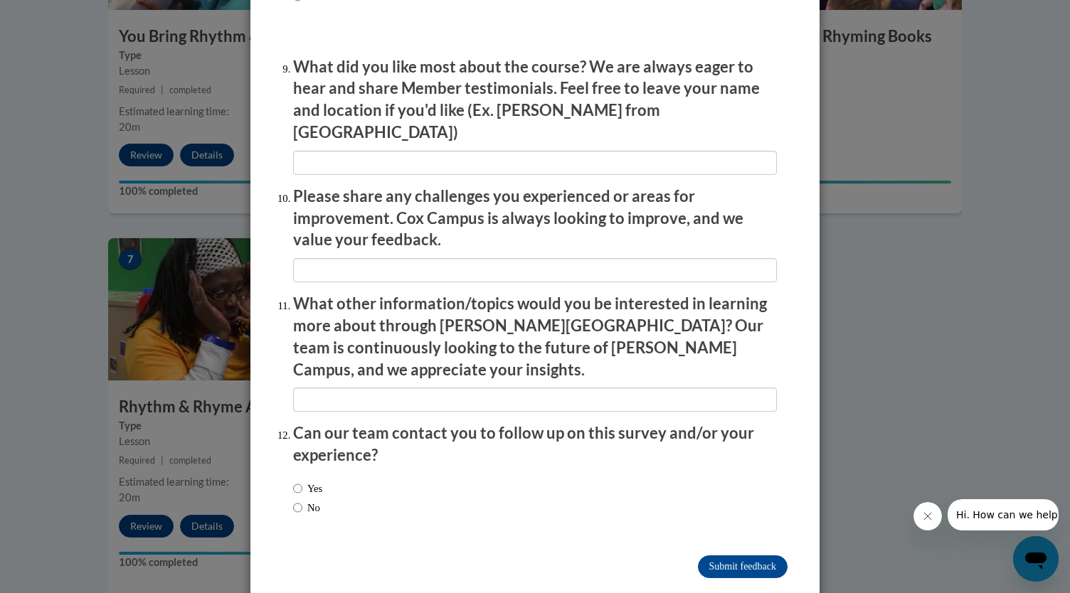
scroll to position [2365, 0]
click at [319, 500] on label "No" at bounding box center [306, 508] width 27 height 16
click at [302, 500] on input "No" at bounding box center [297, 508] width 9 height 16
radio input "true"
click at [698, 556] on input "Submit feedback" at bounding box center [743, 567] width 90 height 23
